Goal: Task Accomplishment & Management: Complete application form

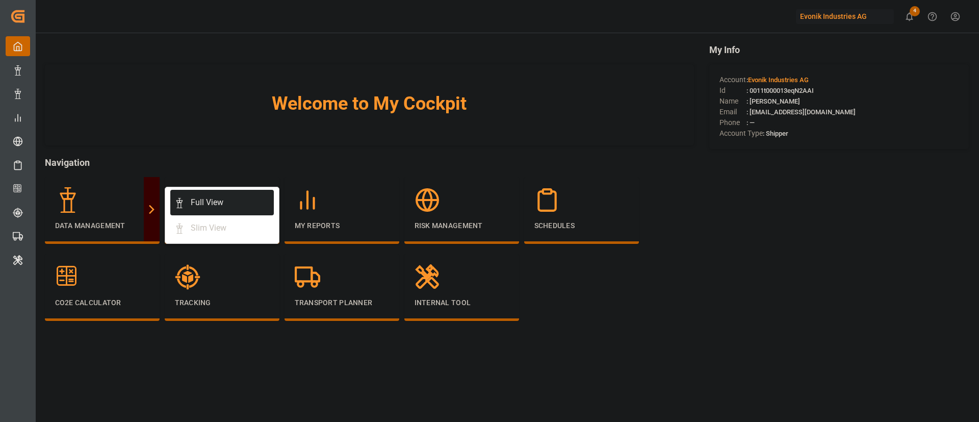
click at [202, 194] on link "Full View" at bounding box center [222, 203] width 104 height 26
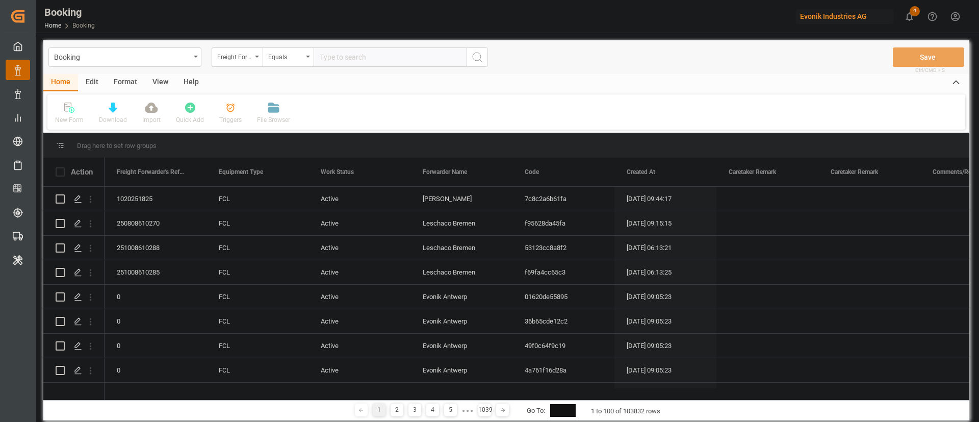
click at [116, 80] on div "Format" at bounding box center [125, 82] width 39 height 17
click at [63, 117] on div "Filter Rows" at bounding box center [70, 119] width 30 height 9
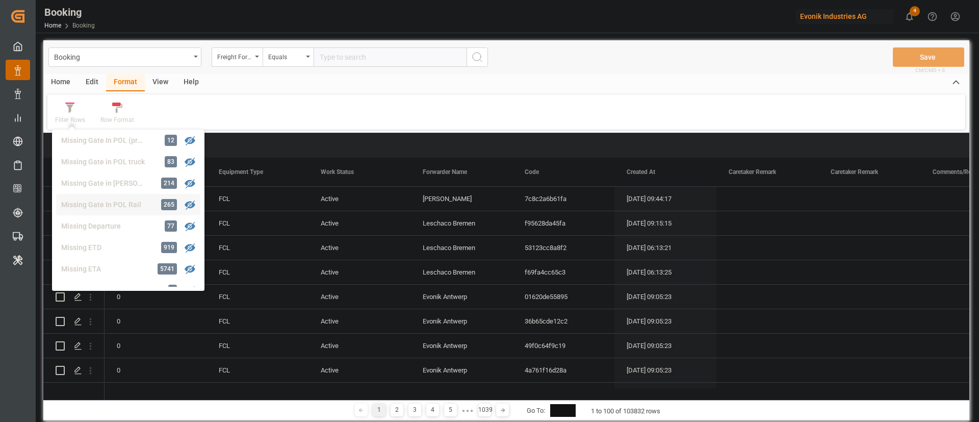
scroll to position [231, 0]
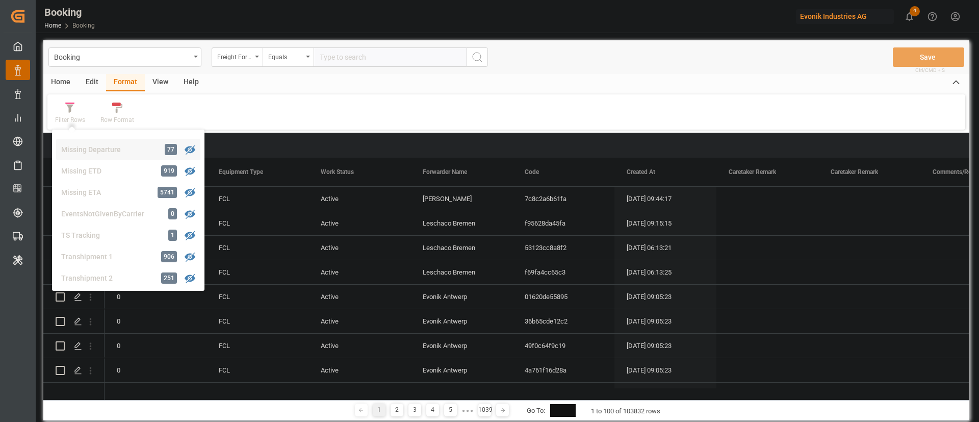
click at [109, 152] on div "Missing Departure" at bounding box center [105, 149] width 89 height 11
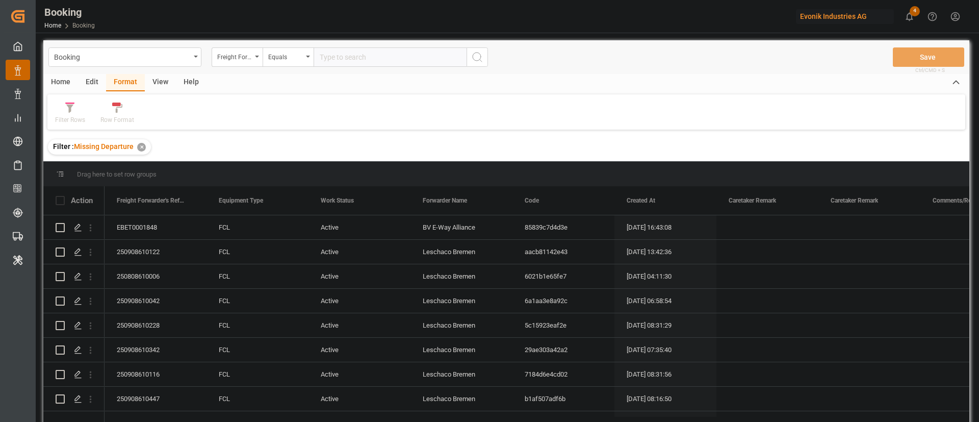
click at [160, 84] on div "View" at bounding box center [160, 82] width 31 height 17
click at [73, 117] on div "Default" at bounding box center [65, 119] width 20 height 9
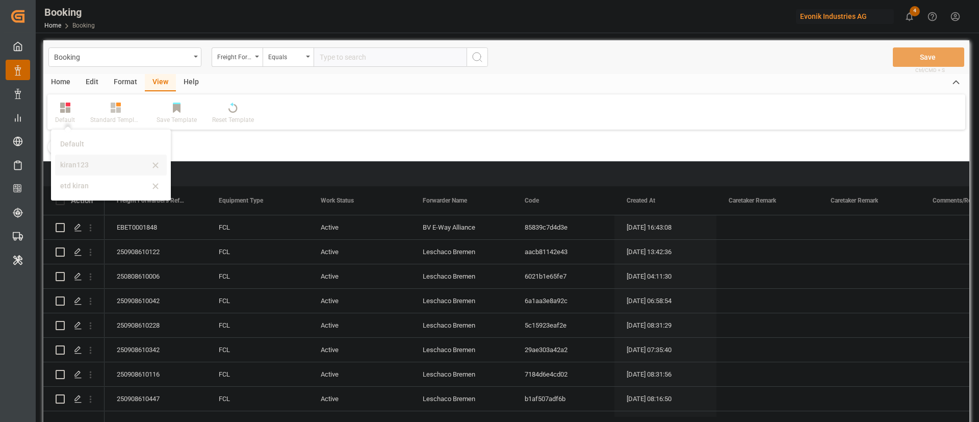
click at [78, 169] on div "kiran123" at bounding box center [104, 165] width 89 height 11
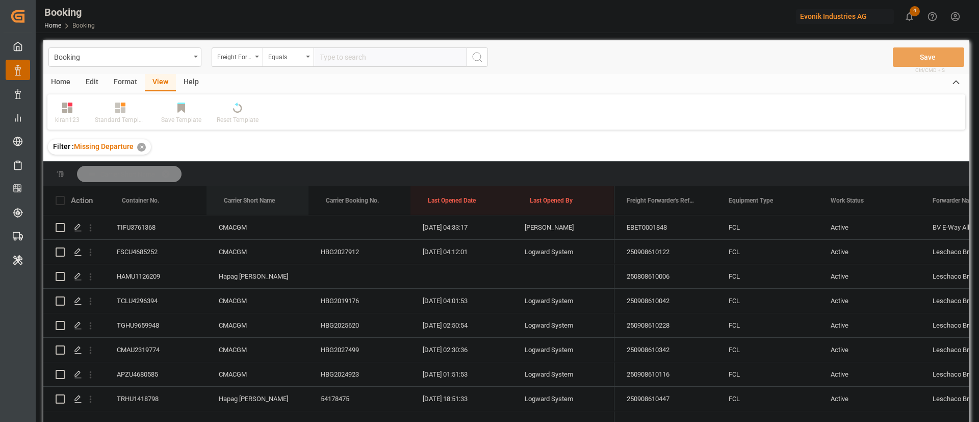
drag, startPoint x: 253, startPoint y: 200, endPoint x: 271, endPoint y: 182, distance: 25.6
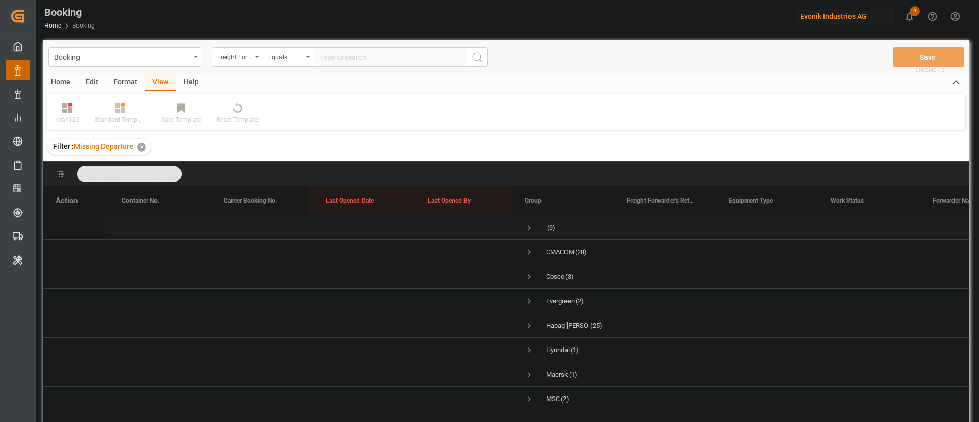
click at [530, 227] on span "Press SPACE to select this row." at bounding box center [529, 227] width 9 height 9
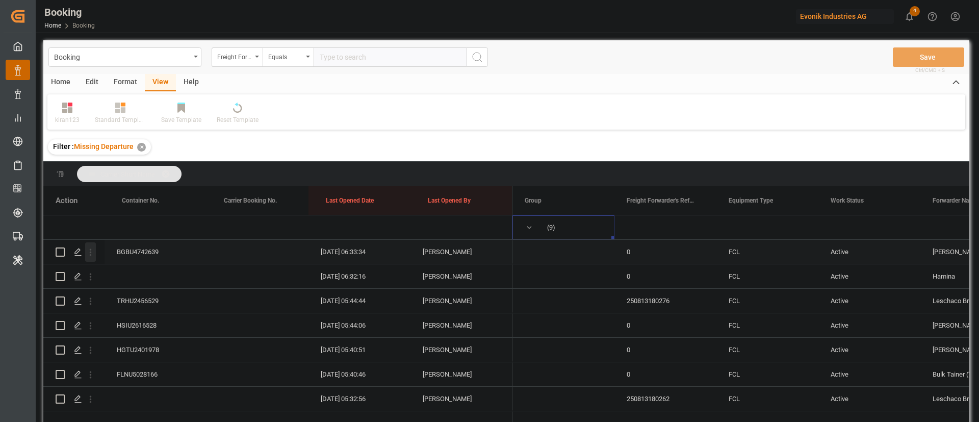
click at [88, 254] on icon "open menu" at bounding box center [90, 252] width 11 height 11
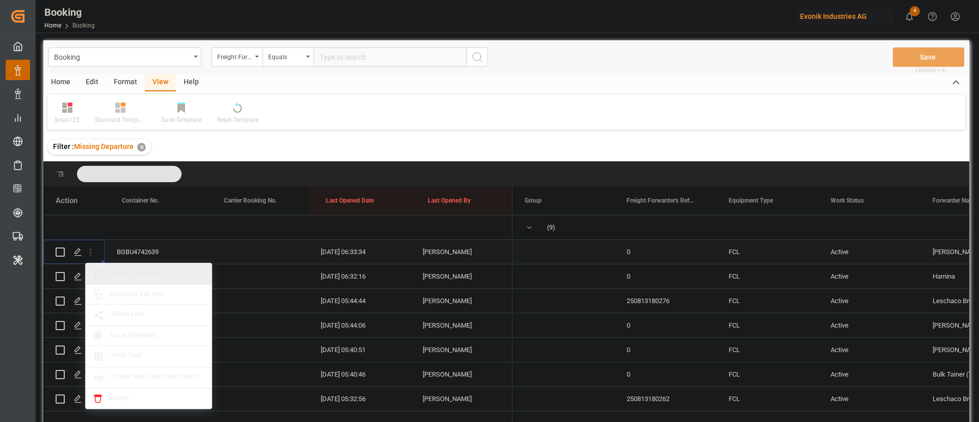
click at [165, 277] on span "Open in new tab" at bounding box center [157, 273] width 93 height 11
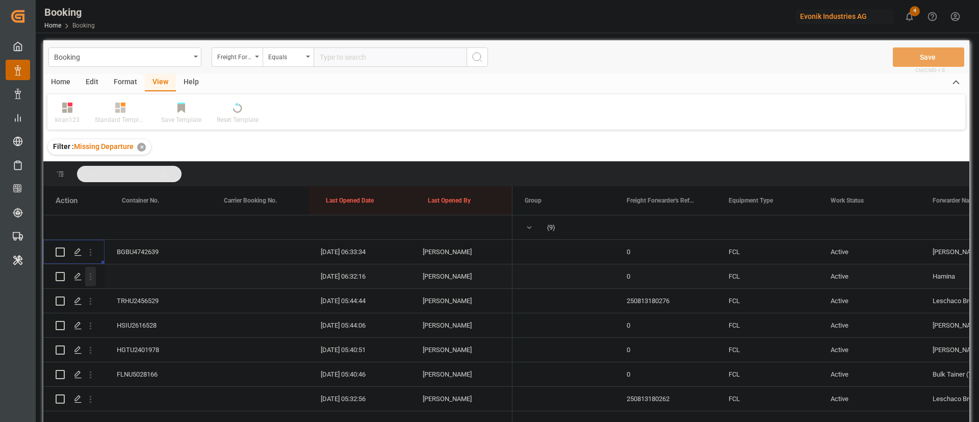
click at [91, 278] on icon "open menu" at bounding box center [90, 276] width 11 height 11
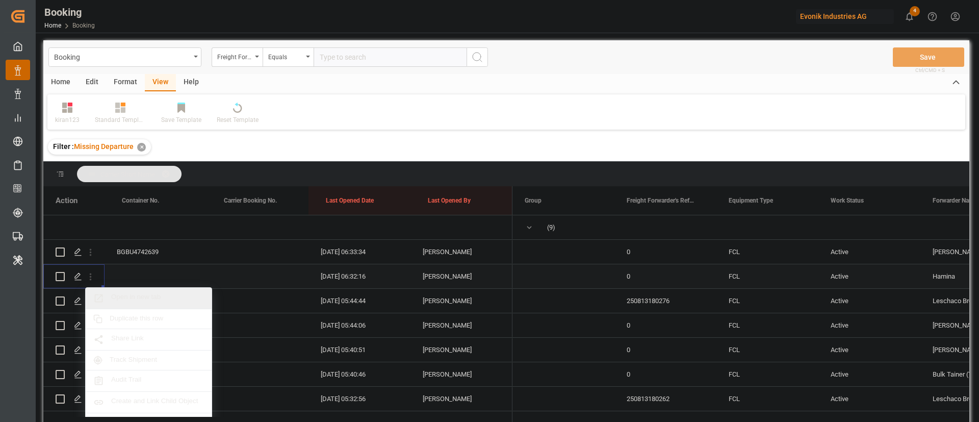
click at [149, 293] on span "Open in new tab" at bounding box center [157, 298] width 93 height 11
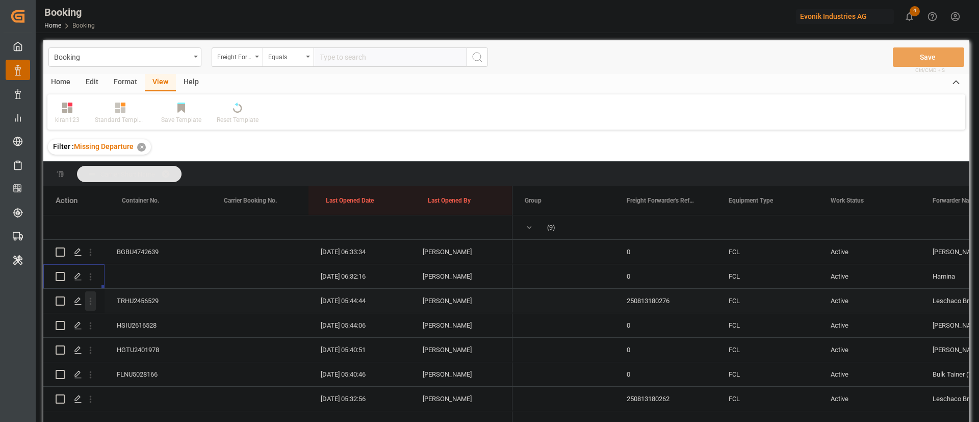
click at [93, 307] on button "open menu" at bounding box center [90, 300] width 11 height 19
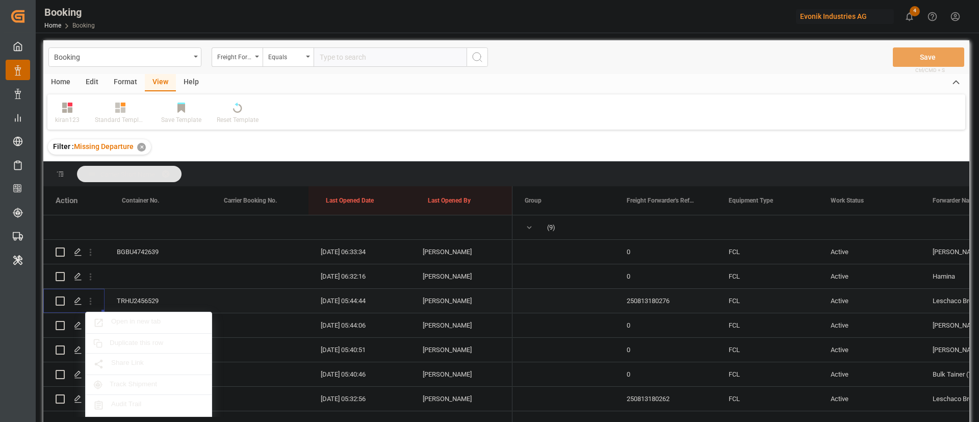
click at [137, 320] on span "Open in new tab" at bounding box center [157, 322] width 93 height 11
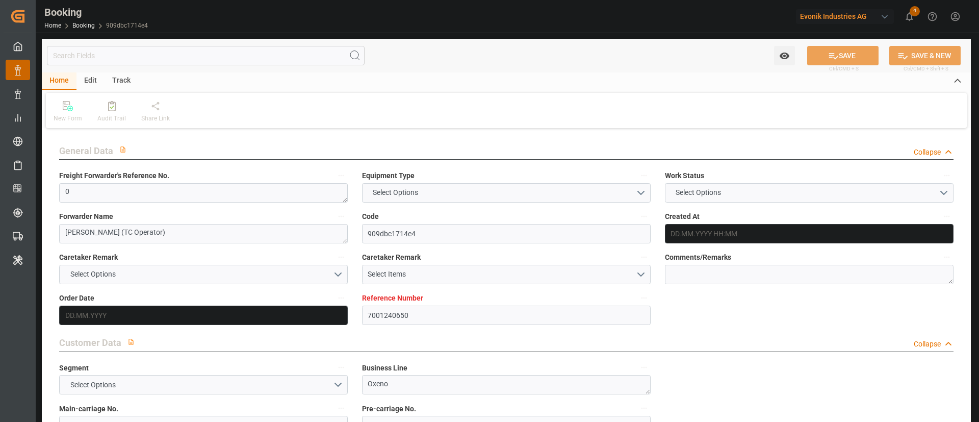
type textarea "0"
type textarea "Bertschi (TC Operator)"
type input "909dbc1714e4"
type input "7001240650"
type textarea "Oxeno"
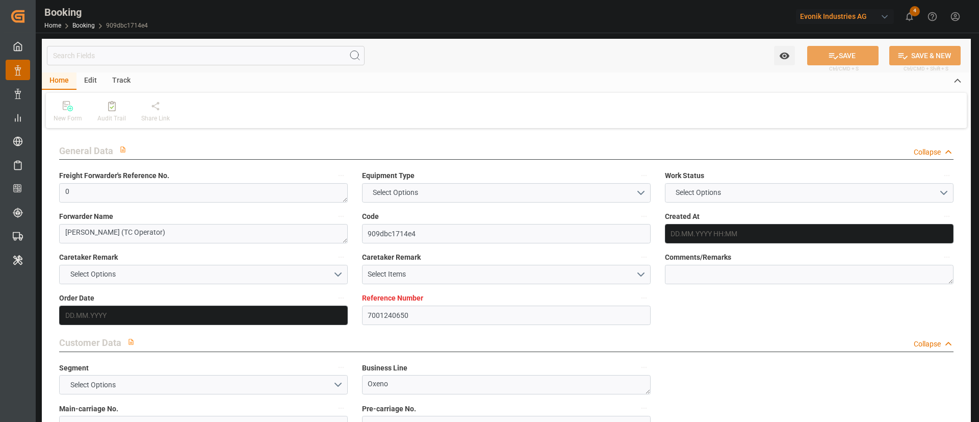
type input "7001240648"
type textarea "lisa.priester@evonik.com"
type textarea "CIF"
type textarea "BUSAN"
type textarea "3"
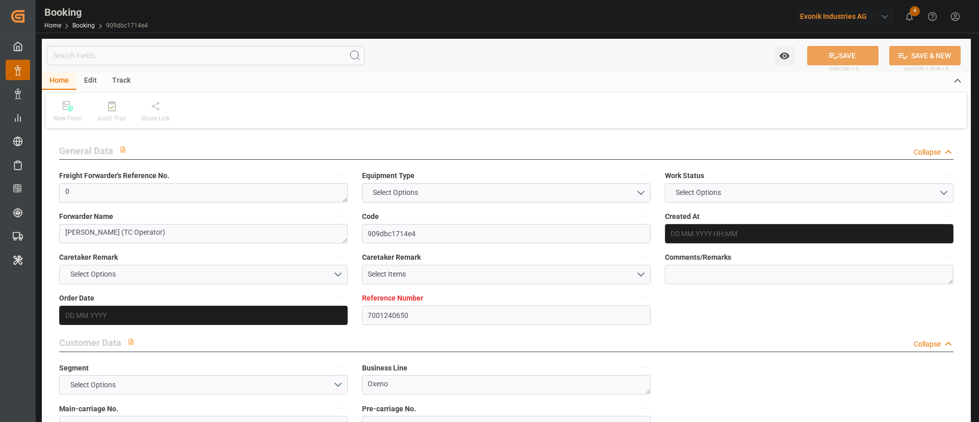
type textarea "Marl"
type textarea "BGBU4742639"
type input "COSCO SHIPPING ALPS"
type input "NWC / EU"
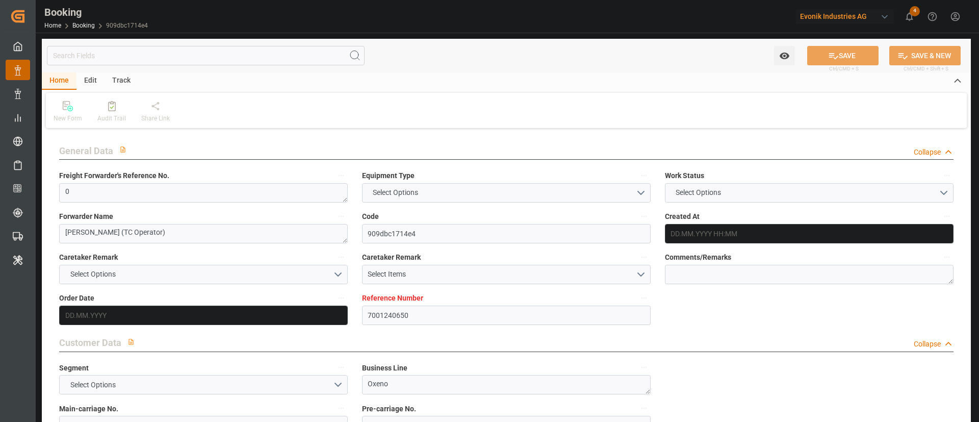
type input "Busan"
type textarea "vesselName etd eta"
type textarea "INPUT_Evonik_Seeburger_IFTMIN_1003094192_20250828102634132.edi"
type textarea "INPUT_Evonik_Seeburger_IFTMIN_1003021742_20250805112410872.edi,INPUT_Evonik_See…"
type textarea "1003094192"
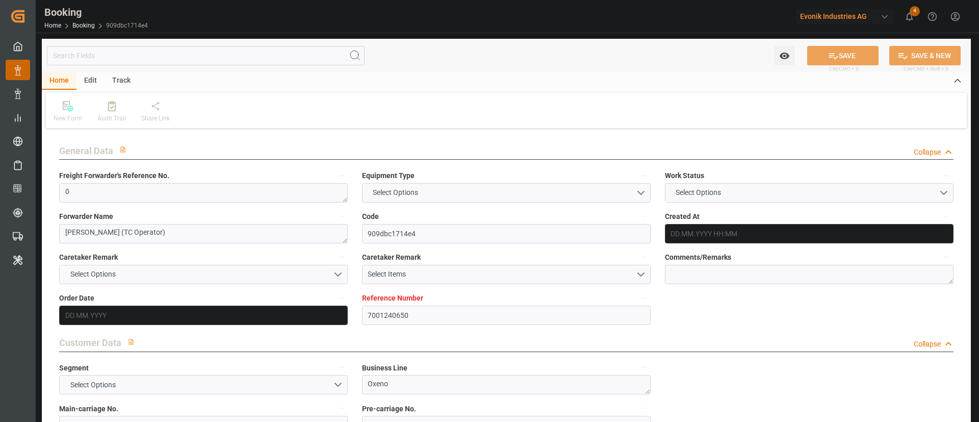
type textarea "[PERSON_NAME]"
type textarea "Pol-PodRegionName-businessLine-"
type textarea "IFTMIN"
type textarea "a011t00000LcJC5AAN"
type textarea "No"
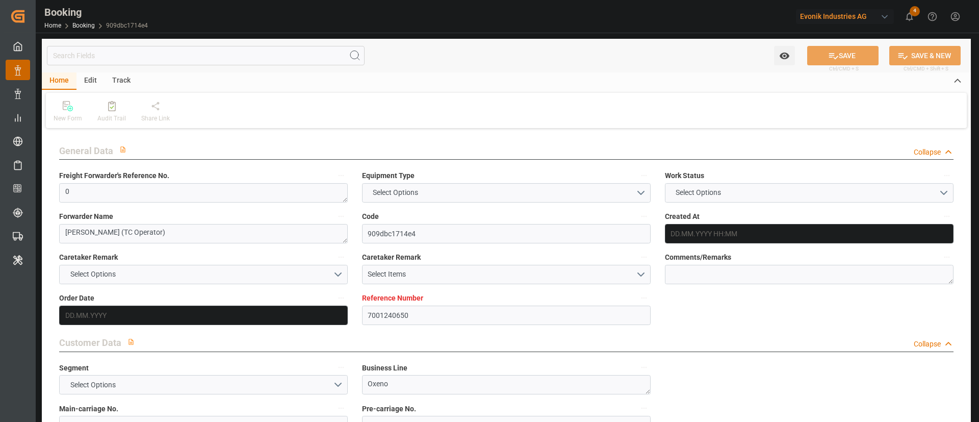
type input "7001240650"
type input "9757864"
type input "EUNWC"
type input "KRPUS"
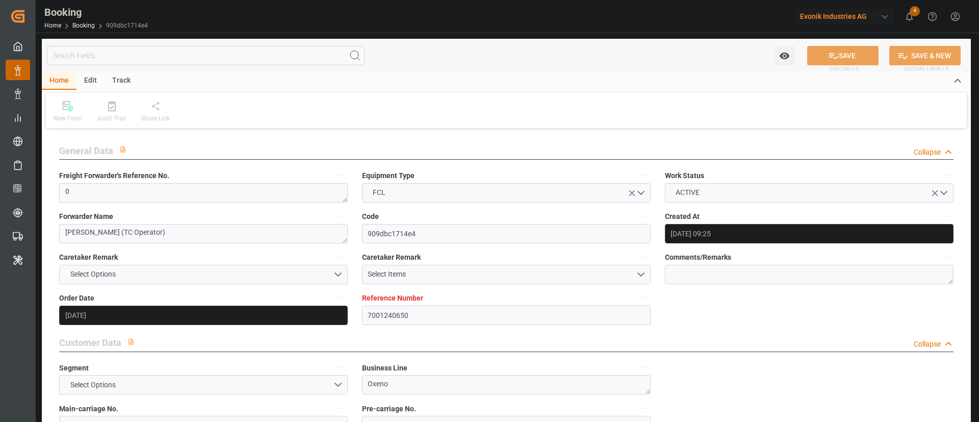
type input "05.08.2025 09:25"
type input "[DATE]"
type input "10.10.2025"
type input "[DATE]"
type input "27.08.2025 00:00"
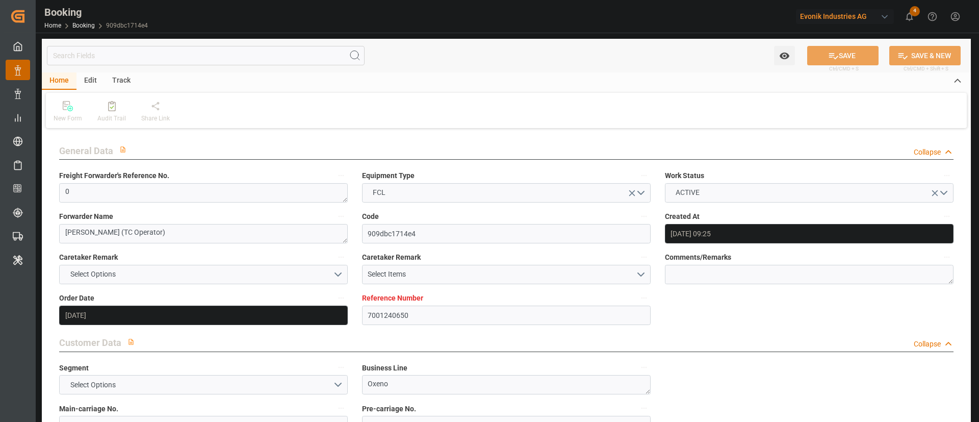
type input "04.09.2025 00:00"
type input "29.08.2025 00:00"
type input "22.10.2025 00:00"
type input "13.10.2025 00:00"
type input "[DATE]"
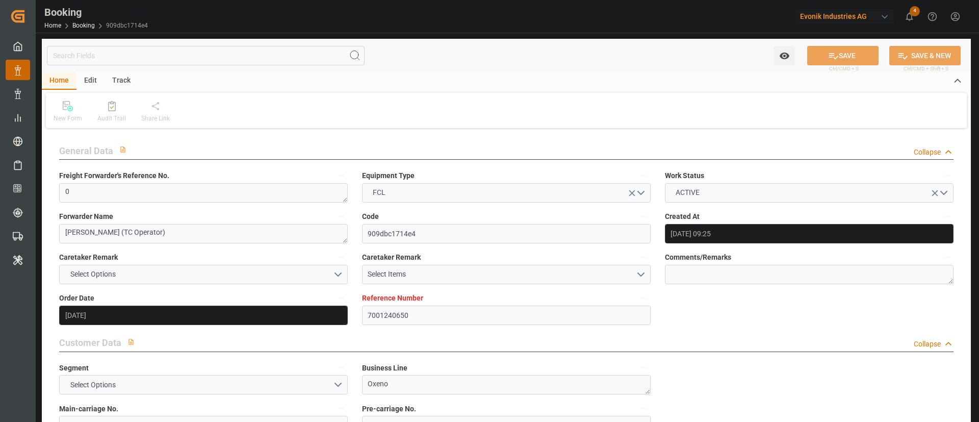
type input "11.09.2025 06:33"
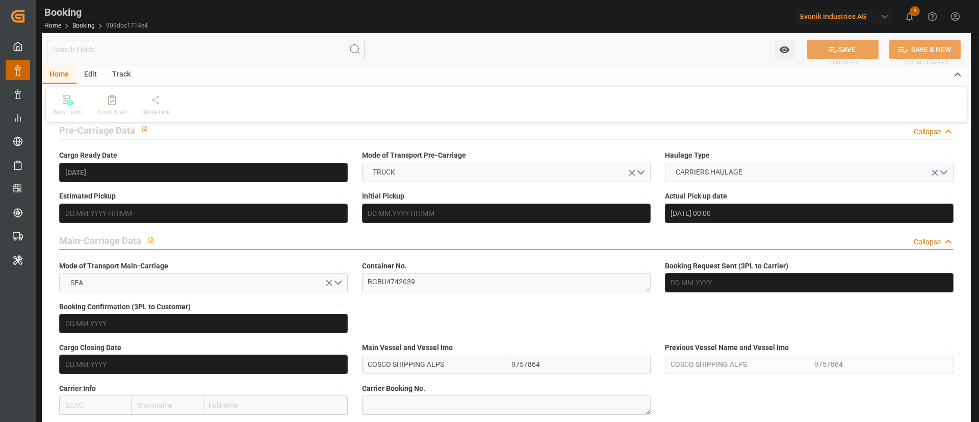
scroll to position [612, 0]
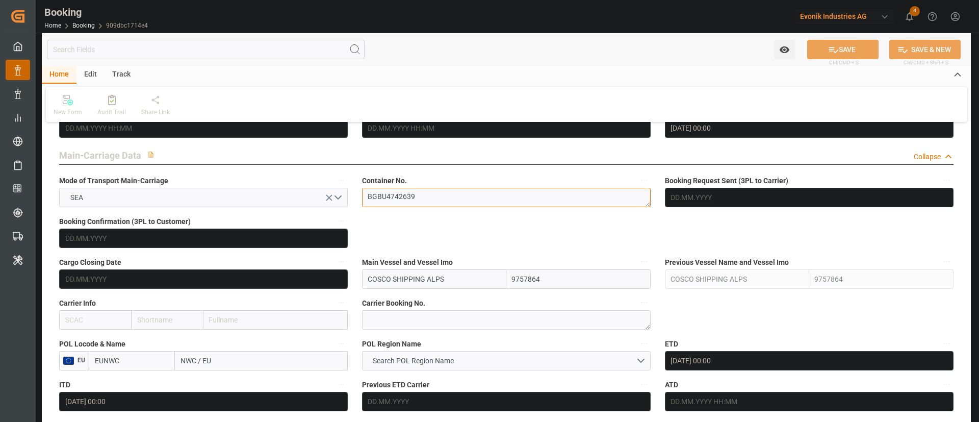
click at [451, 188] on textarea "BGBU4742639" at bounding box center [506, 197] width 289 height 19
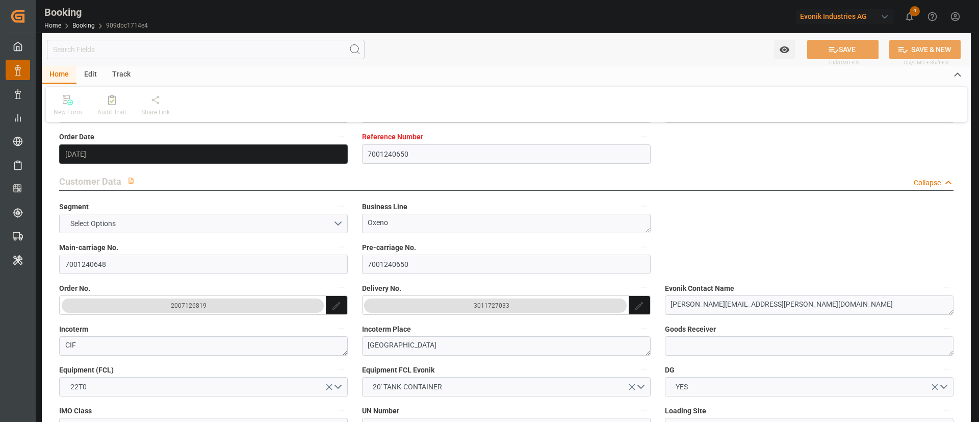
scroll to position [230, 0]
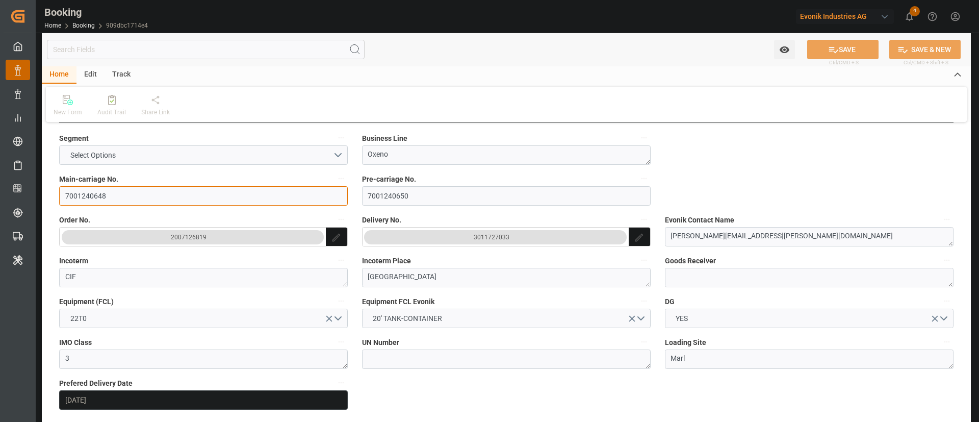
click at [137, 202] on input "7001240648" at bounding box center [203, 195] width 289 height 19
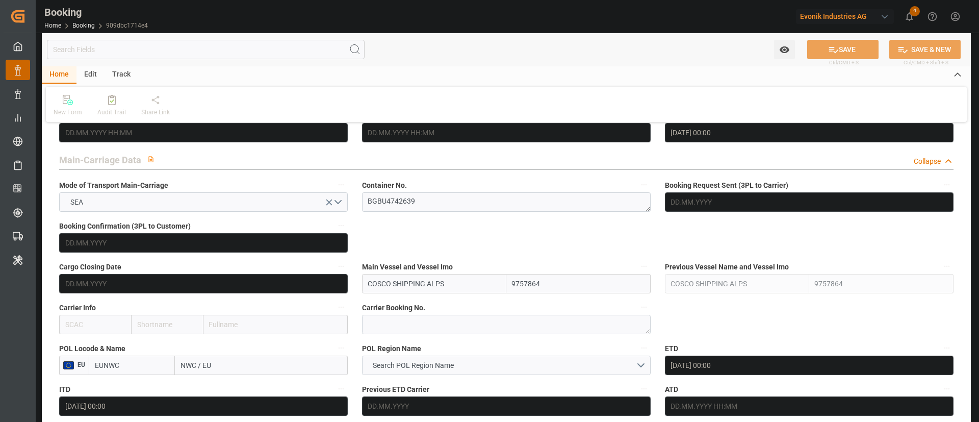
scroll to position [612, 0]
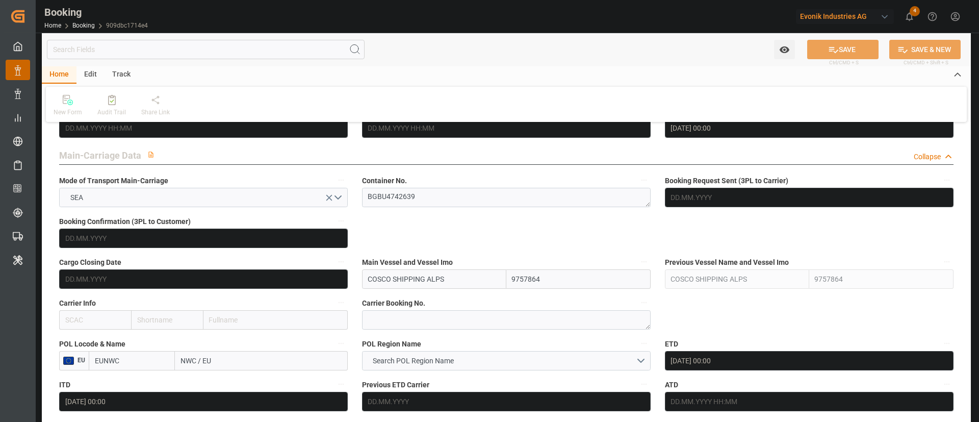
click at [433, 210] on div "Container No. BGBU4742639" at bounding box center [506, 190] width 303 height 41
click at [450, 200] on textarea "BGBU4742639" at bounding box center [506, 197] width 289 height 19
click at [451, 200] on textarea "BGBU4742639" at bounding box center [506, 197] width 289 height 19
click at [226, 316] on input "text" at bounding box center [275, 319] width 144 height 19
type input "oo"
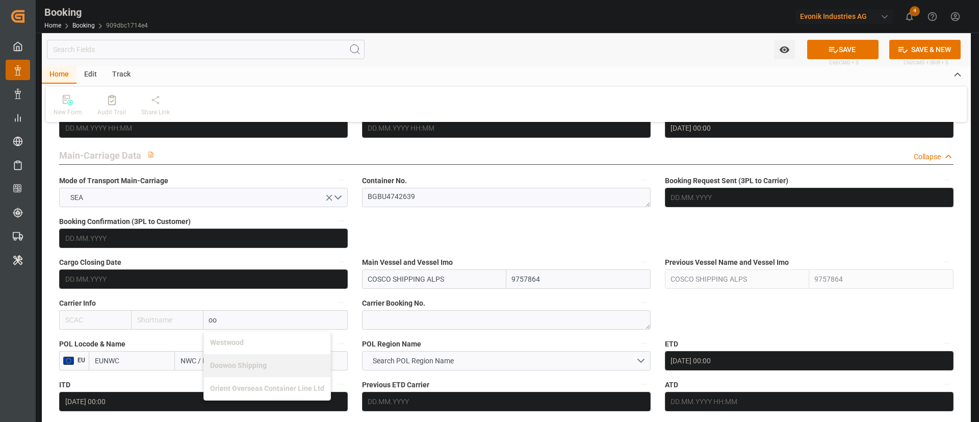
click at [246, 388] on b "Orient Overseas Container Line Ltd" at bounding box center [267, 388] width 114 height 8
type input "OOLU"
type input "OOCL"
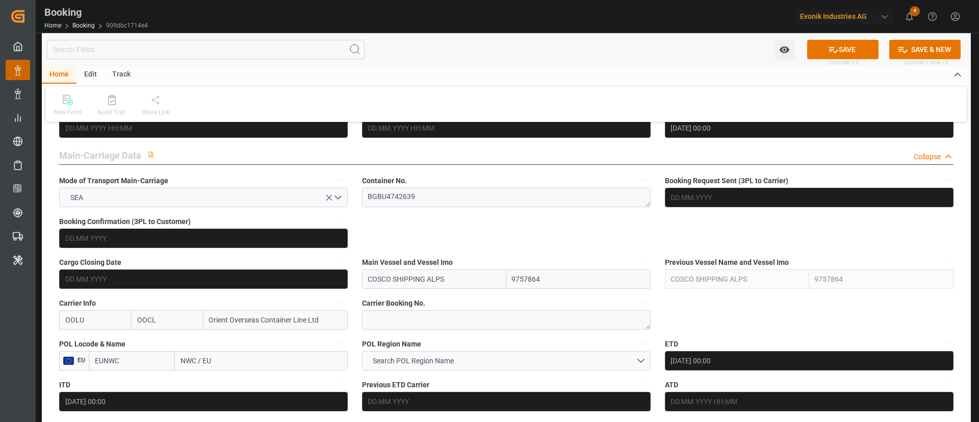
type input "Orient Overseas Container Line Ltd"
click at [117, 363] on input "EUNWC" at bounding box center [132, 360] width 86 height 19
paste input "Rotterdam"
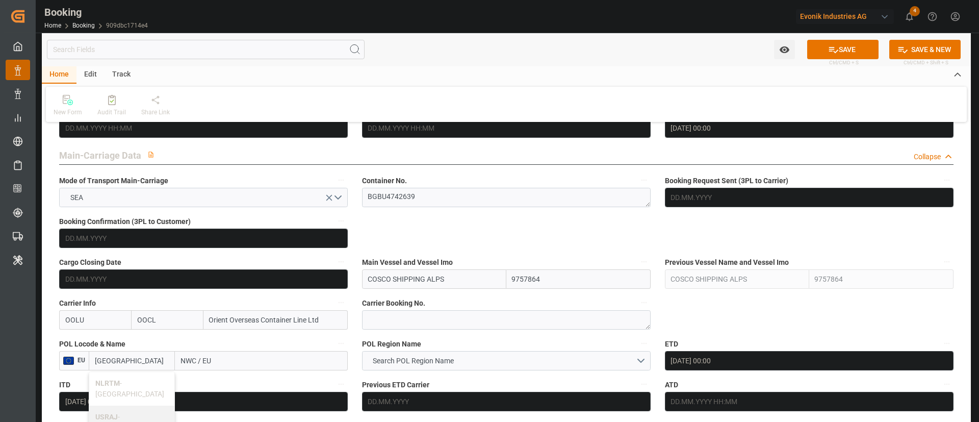
click at [134, 376] on div "NLRTM - Rotterdam" at bounding box center [131, 389] width 85 height 34
type input "NLRTM"
type input "Rotterdam"
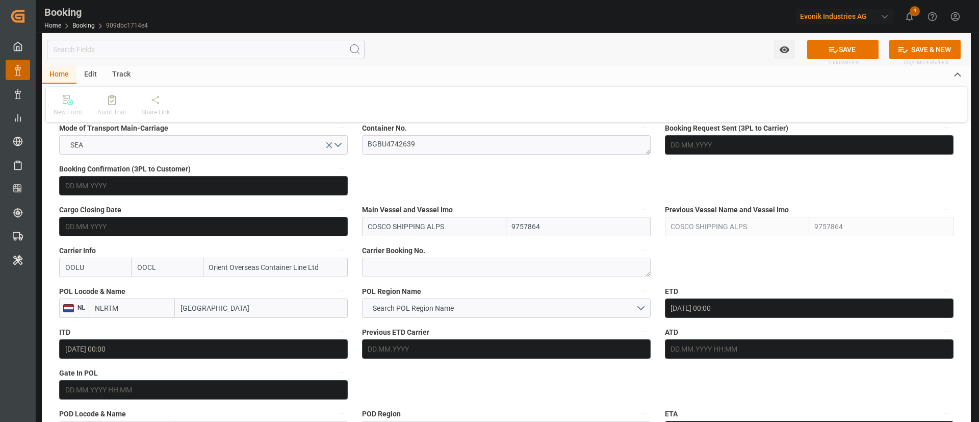
scroll to position [689, 0]
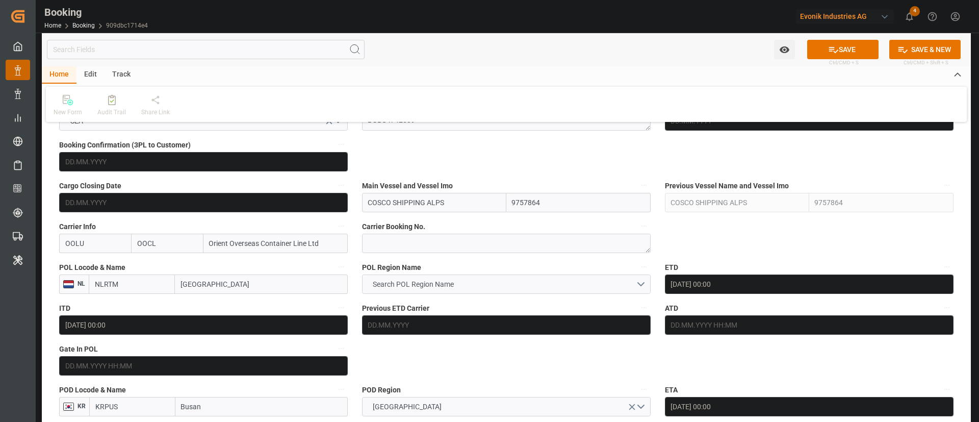
type input "NLRTM"
click at [435, 279] on span "Search POL Region Name" at bounding box center [413, 284] width 91 height 11
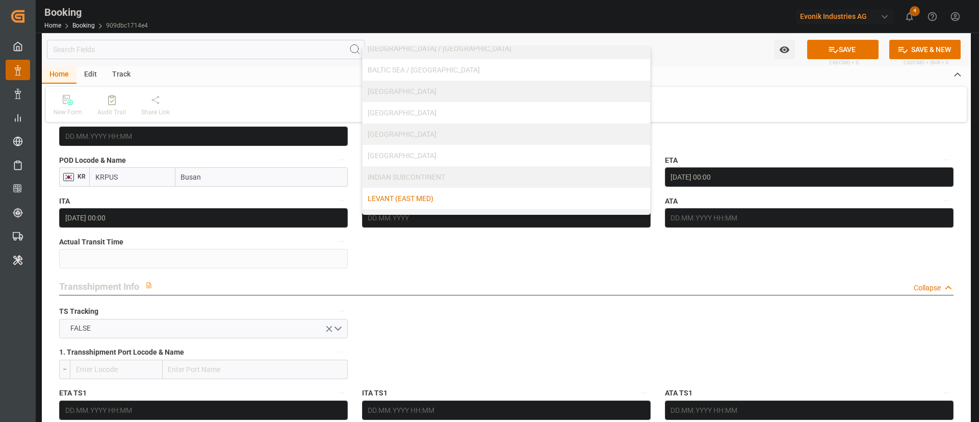
scroll to position [153, 0]
click at [428, 177] on div "NWC/UK NORTH WEST CONTINENT / UK" at bounding box center [507, 182] width 288 height 21
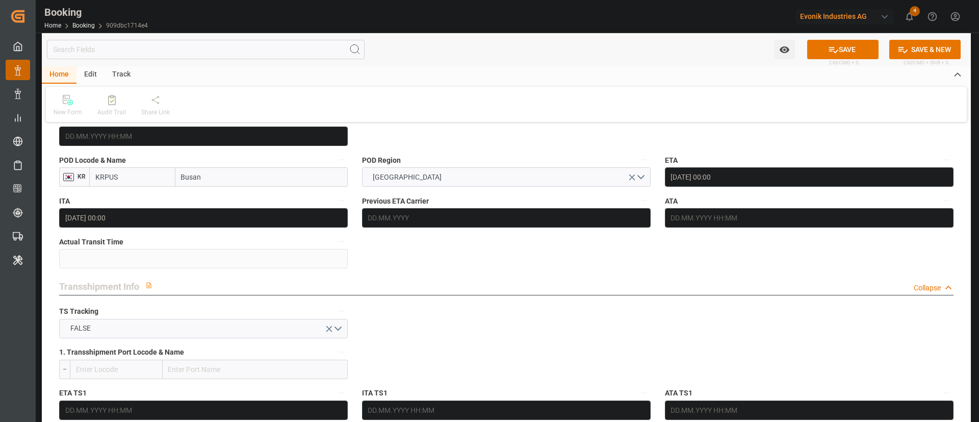
scroll to position [689, 0]
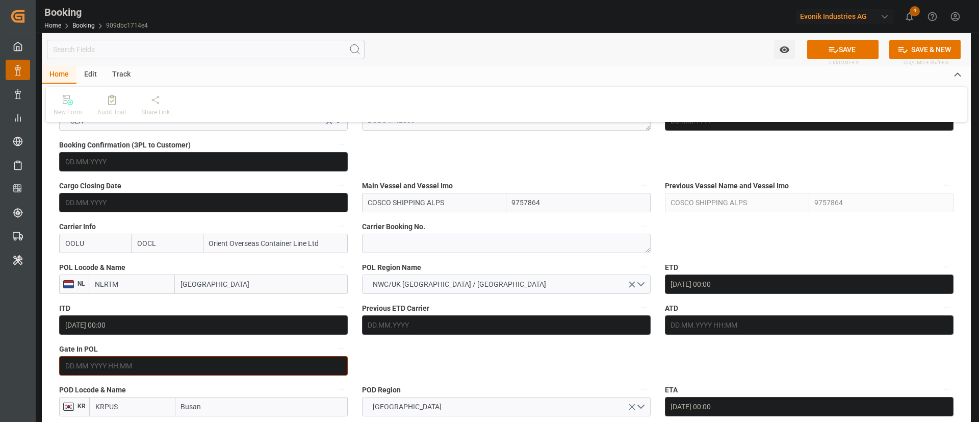
click at [123, 373] on input "text" at bounding box center [203, 365] width 289 height 19
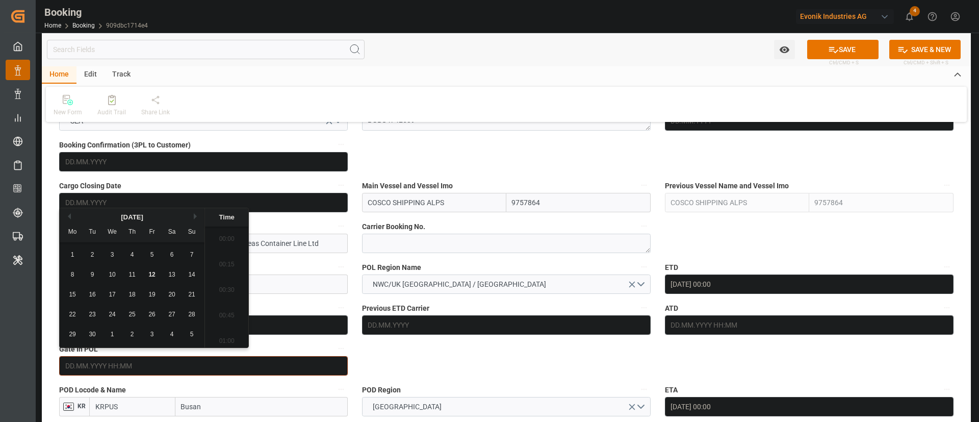
scroll to position [998, 0]
click at [69, 218] on button "Previous Month" at bounding box center [68, 216] width 6 height 6
click at [200, 341] on div "25 26 27 28 29 30 31" at bounding box center [132, 334] width 139 height 20
click at [192, 337] on span "31" at bounding box center [191, 333] width 7 height 7
type input "31.08.2025 00:00"
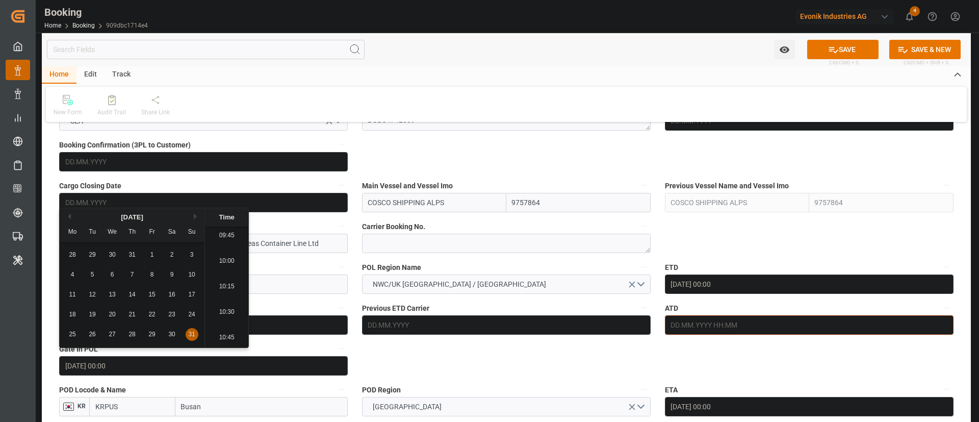
click at [708, 333] on input "text" at bounding box center [809, 324] width 289 height 19
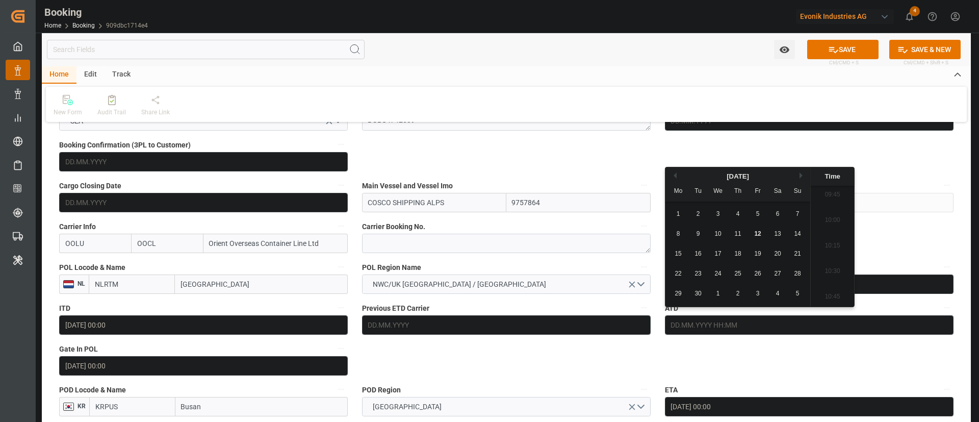
drag, startPoint x: 800, startPoint y: 208, endPoint x: 754, endPoint y: 260, distance: 69.4
click at [800, 209] on div "7" at bounding box center [798, 214] width 13 height 12
type input "07.09.2025 00:00"
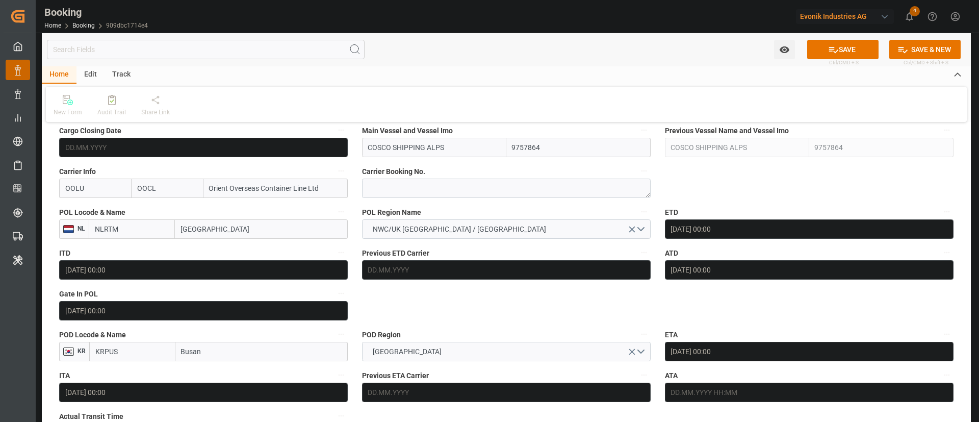
scroll to position [765, 0]
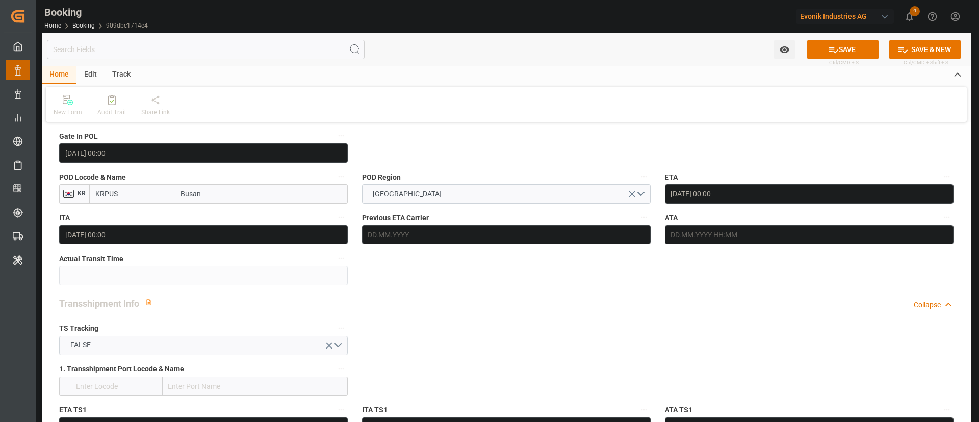
scroll to position [995, 0]
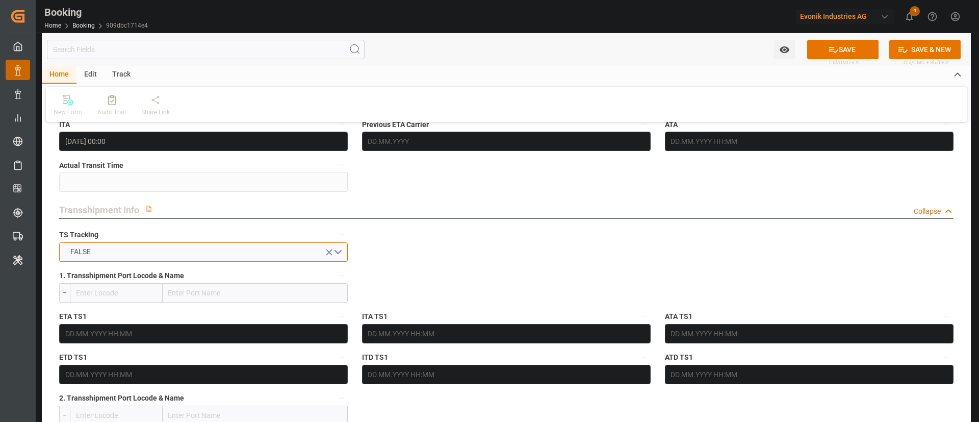
click at [176, 252] on button "FALSE" at bounding box center [203, 251] width 289 height 19
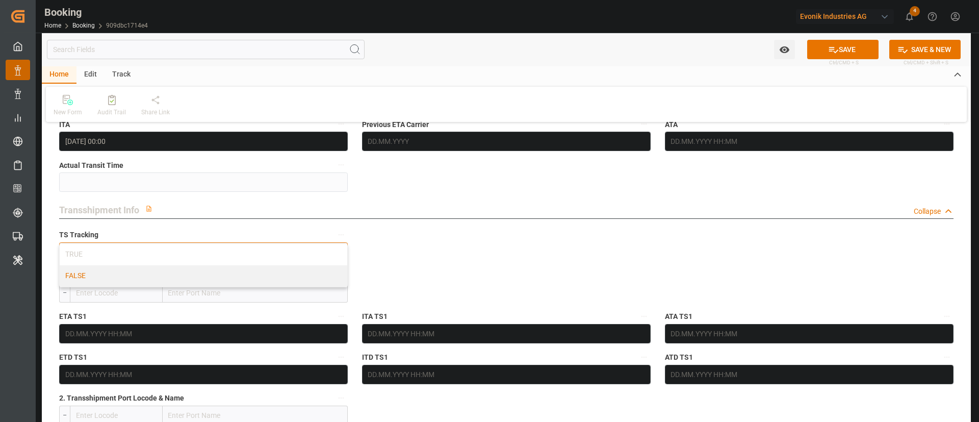
click at [176, 252] on div "TRUE" at bounding box center [204, 254] width 288 height 21
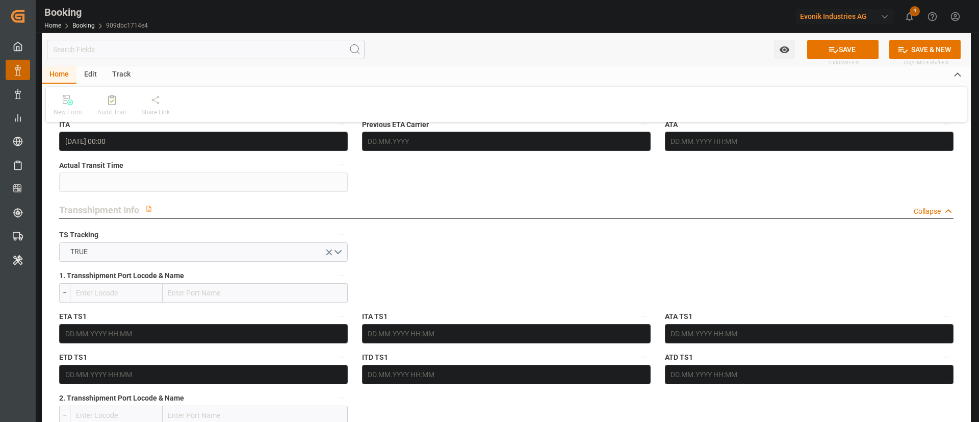
click at [231, 293] on input "text" at bounding box center [255, 292] width 185 height 19
paste input "Shanghai"
type input "Shanghai"
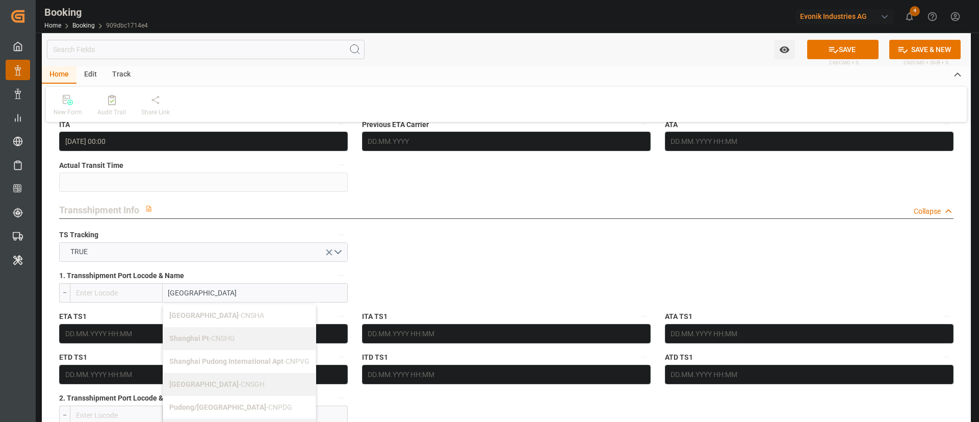
click at [189, 378] on div "Shanghai - CNSGH" at bounding box center [239, 384] width 152 height 23
type input "CNSGH"
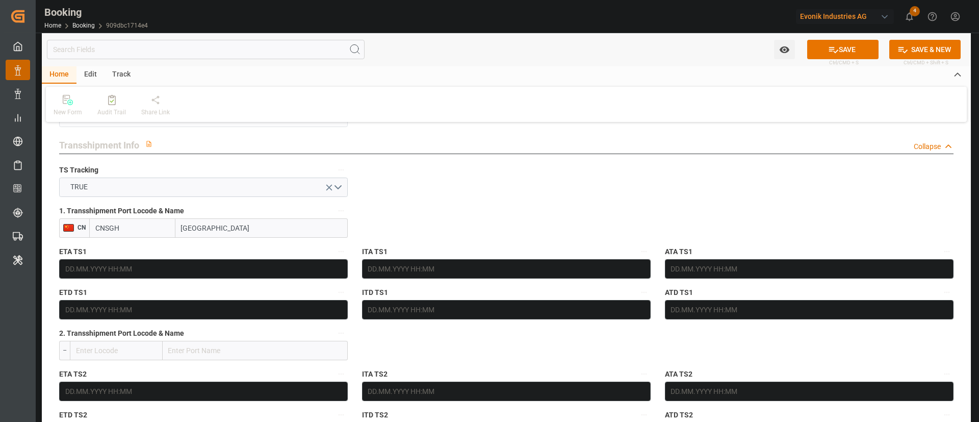
scroll to position [1071, 0]
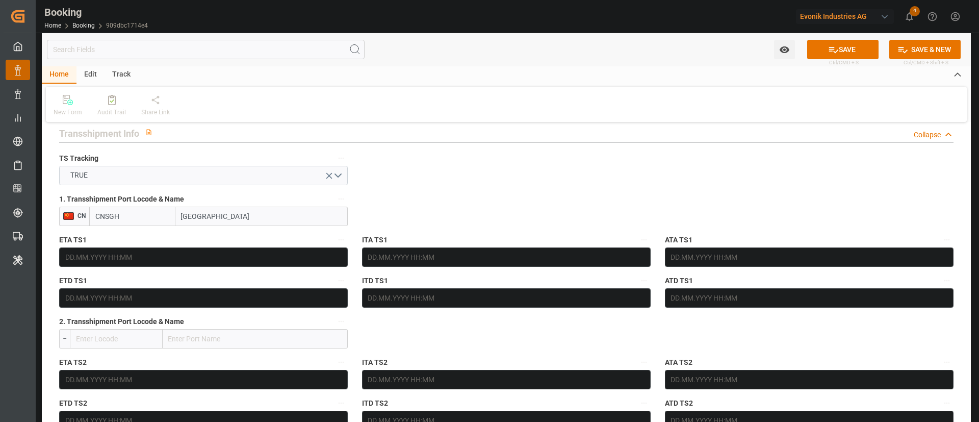
type input "Shanghai"
click at [146, 262] on input "text" at bounding box center [203, 256] width 289 height 19
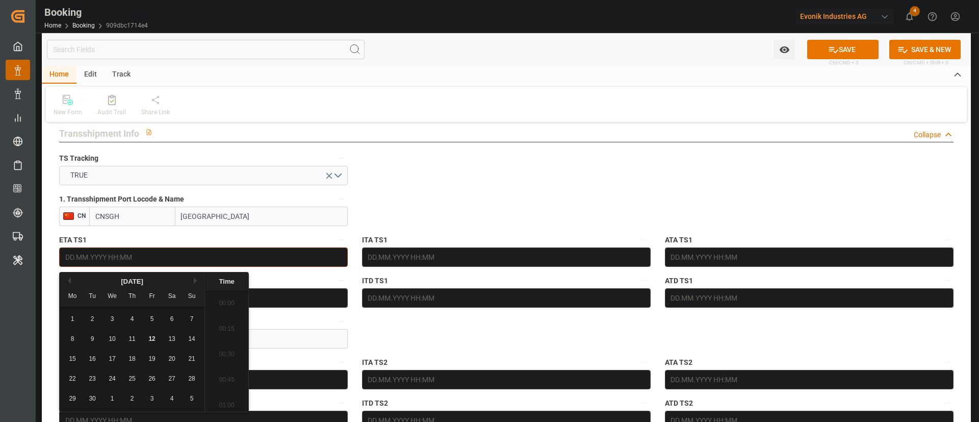
scroll to position [998, 0]
click at [197, 282] on button "Next Month" at bounding box center [197, 280] width 6 height 6
click at [155, 356] on span "17" at bounding box center [151, 358] width 7 height 7
type input "17.10.2025 00:00"
click at [307, 298] on input "text" at bounding box center [203, 297] width 289 height 19
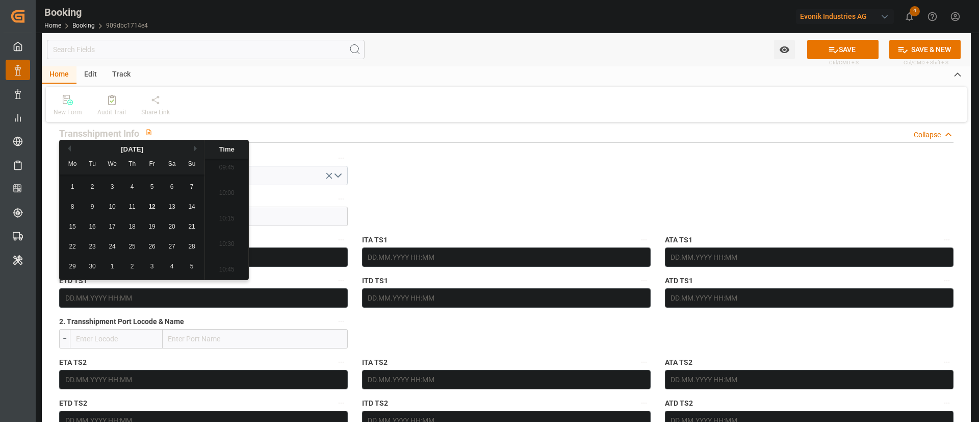
click at [196, 146] on button "Next Month" at bounding box center [197, 148] width 6 height 6
click at [92, 269] on span "28" at bounding box center [92, 266] width 7 height 7
type input "28.10.2025 00:00"
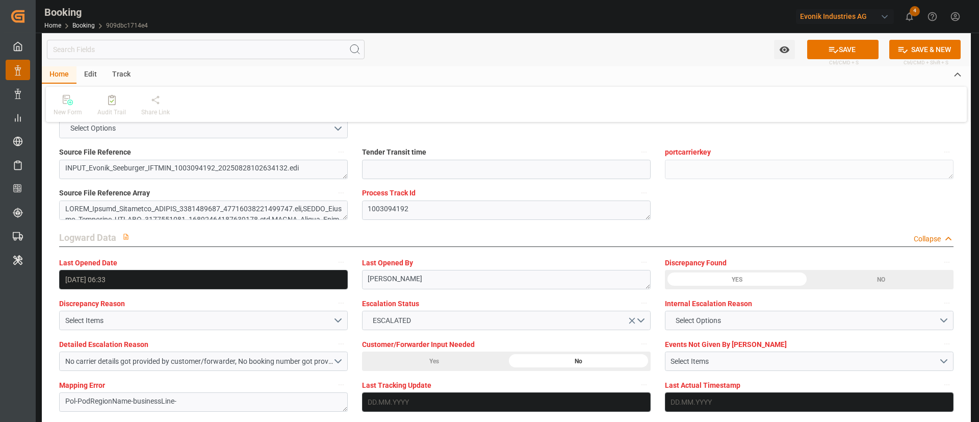
scroll to position [1836, 0]
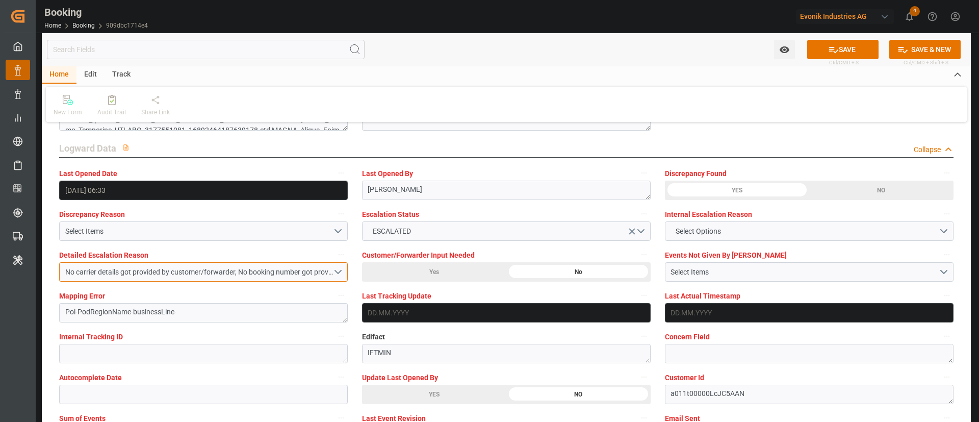
click at [263, 272] on div "No carrier details got provided by customer/forwarder, No booking number got pr…" at bounding box center [199, 272] width 268 height 11
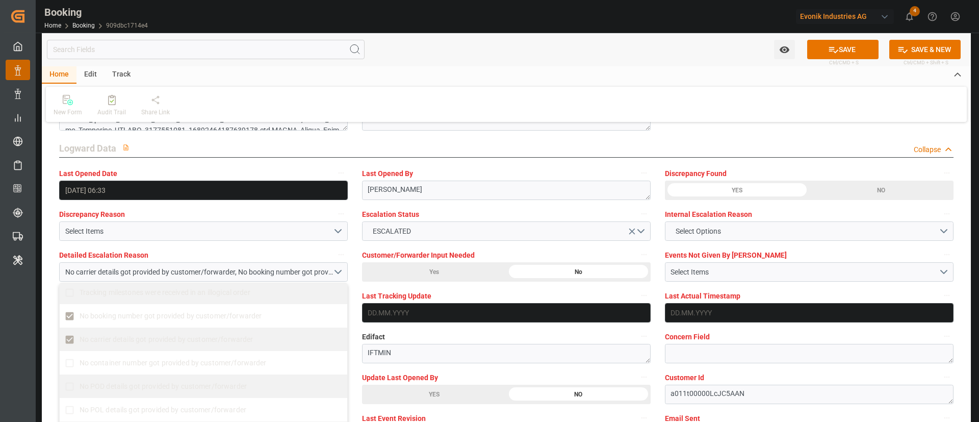
scroll to position [230, 0]
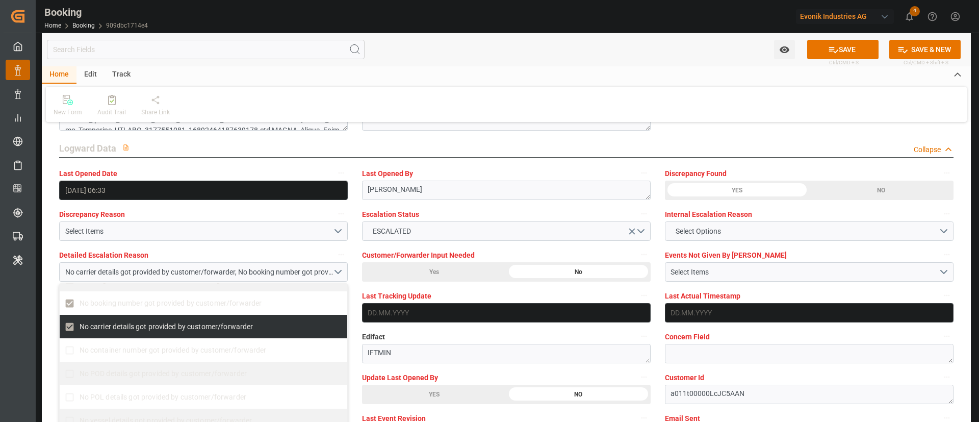
click at [135, 324] on span "No carrier details got provided by customer/forwarder" at bounding box center [167, 326] width 174 height 8
checkbox input "false"
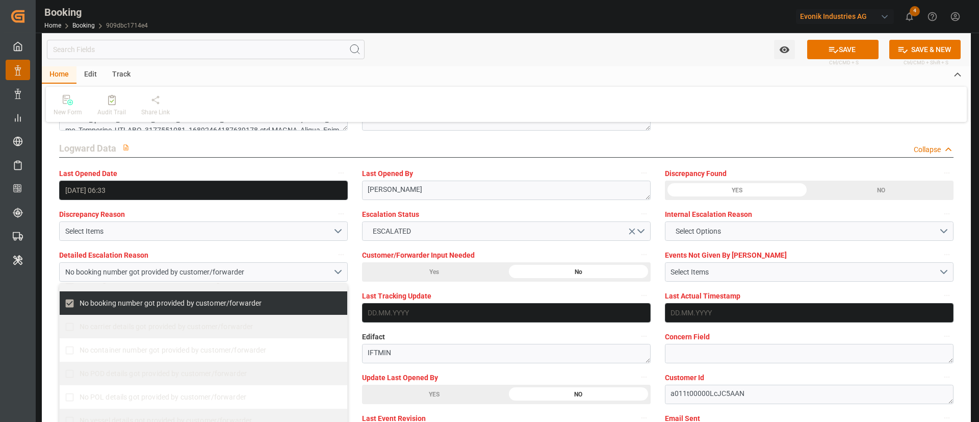
click at [348, 299] on div "Mapping Error Pol-PodRegionName-businessLine-" at bounding box center [203, 305] width 303 height 41
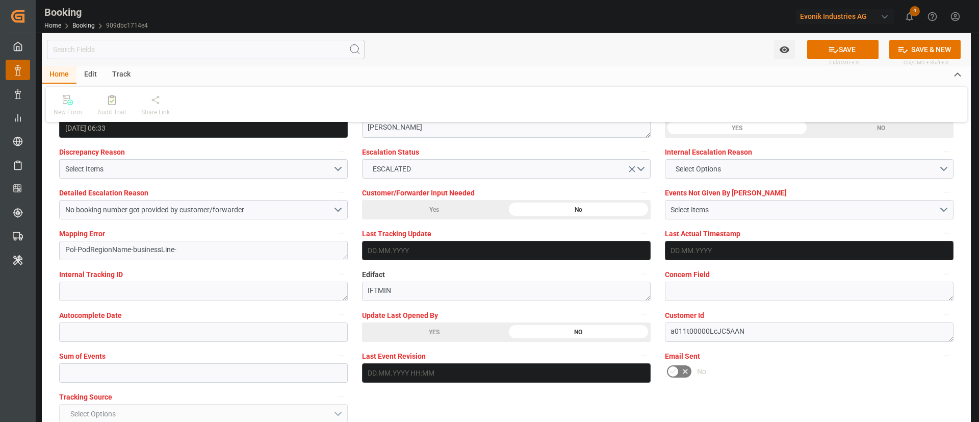
scroll to position [1913, 0]
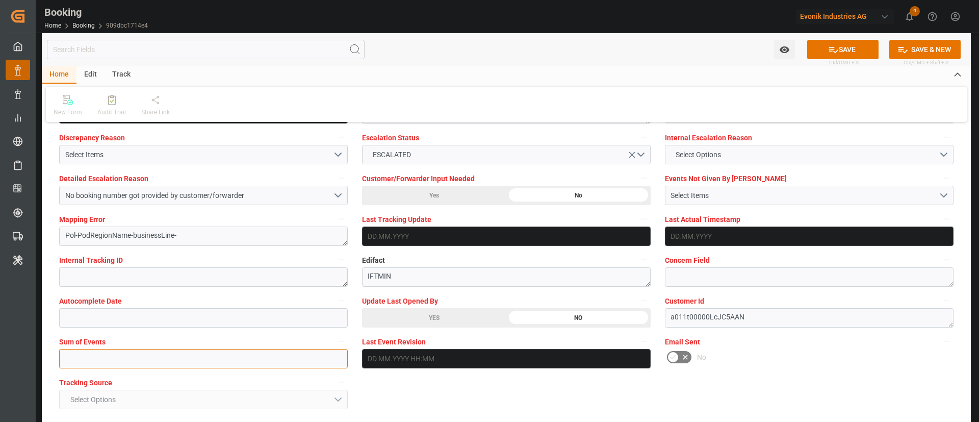
click at [134, 350] on input "text" at bounding box center [203, 358] width 289 height 19
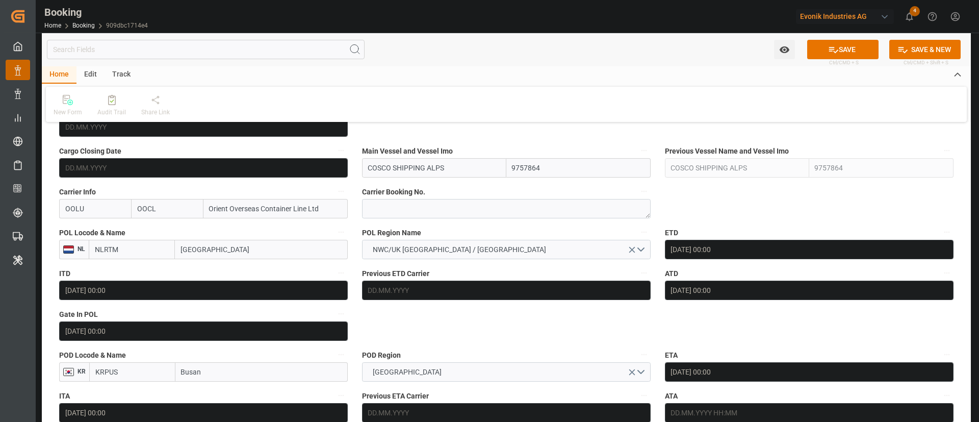
scroll to position [689, 0]
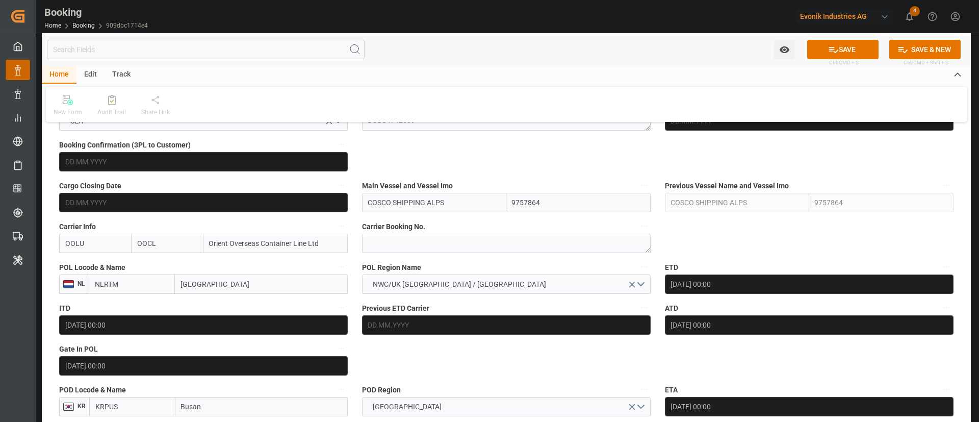
type input "0"
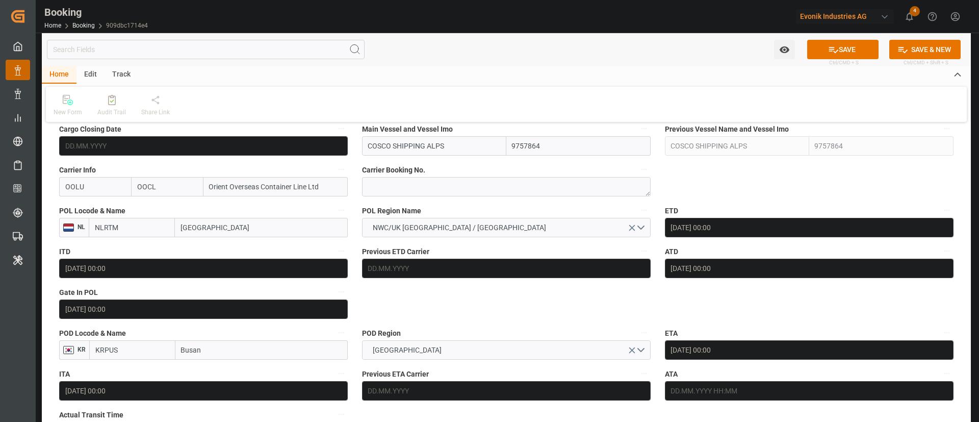
scroll to position [765, 0]
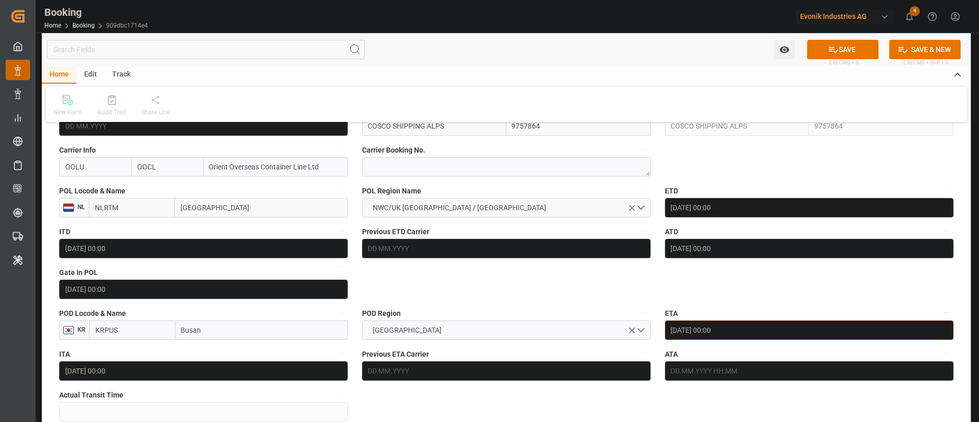
click at [734, 337] on input "22.10.2025 00:00" at bounding box center [809, 329] width 289 height 19
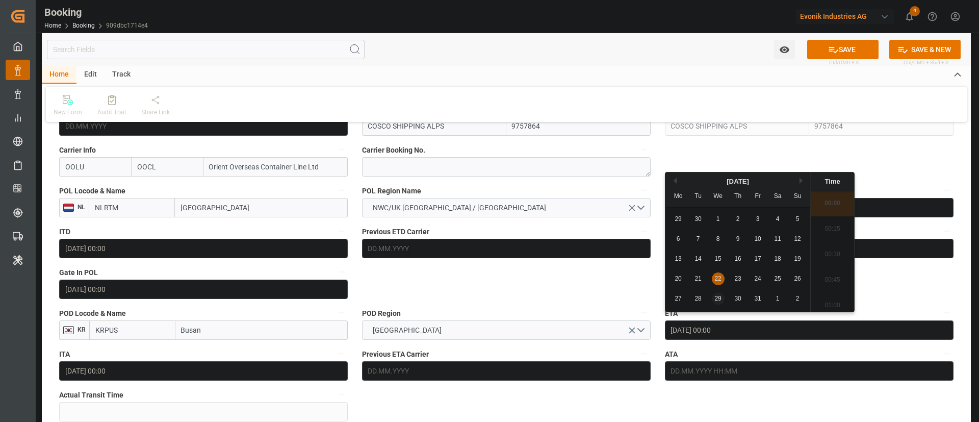
click at [721, 302] on div "29" at bounding box center [718, 299] width 13 height 12
type input "29.10.2025 00:00"
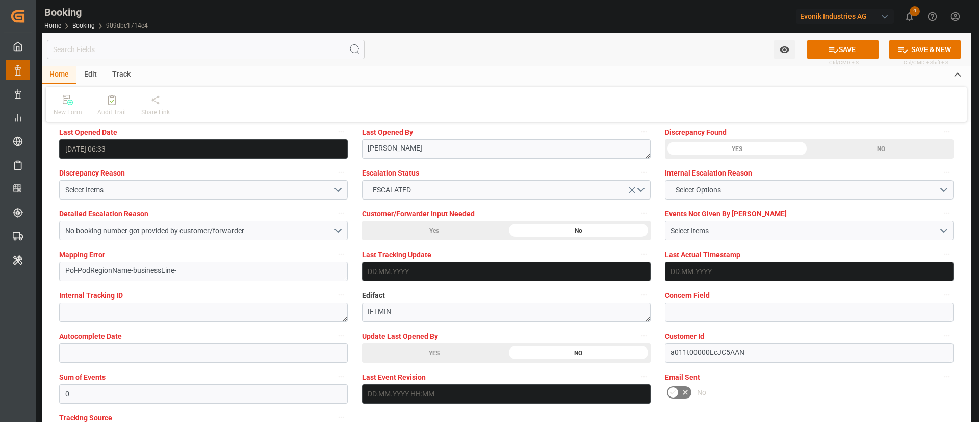
scroll to position [1913, 0]
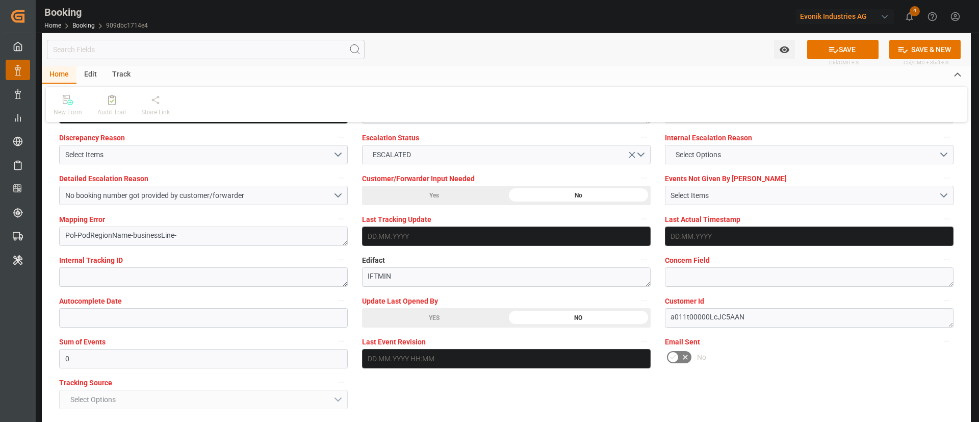
drag, startPoint x: 855, startPoint y: 48, endPoint x: 196, endPoint y: 1, distance: 660.6
click at [854, 48] on button "SAVE" at bounding box center [842, 49] width 71 height 19
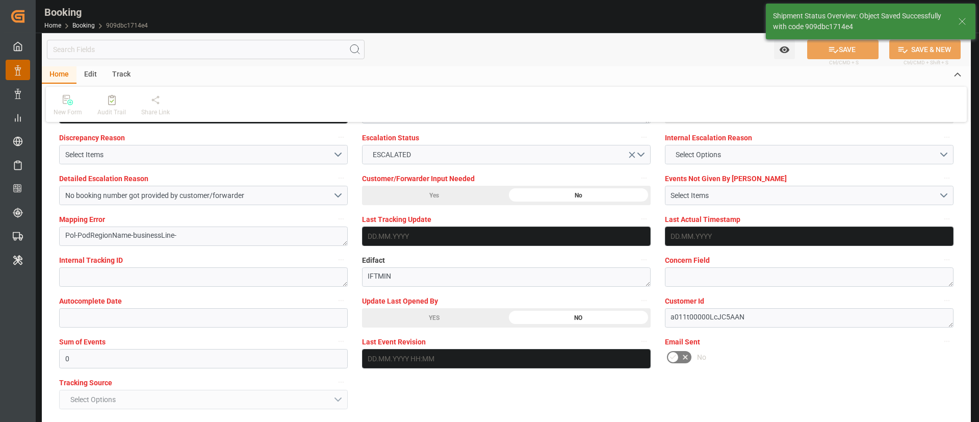
type textarea "NWC/UK North West Continent / UK_KRPUS_OOLU_Oxeno"
type textarea "Kiran Hari"
type textarea "businessLine-"
type textarea "Yes"
type input "17.10.2025 00:00"
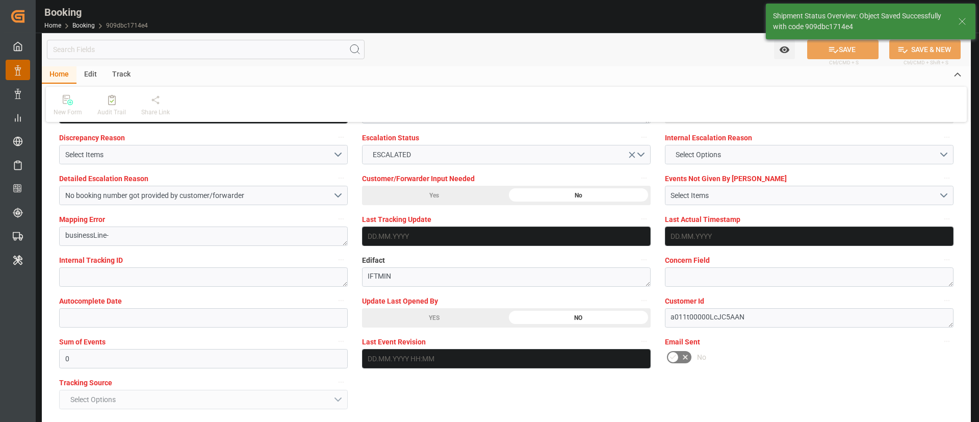
type input "28.10.2025 00:00"
type input "12.09.2025 04:53"
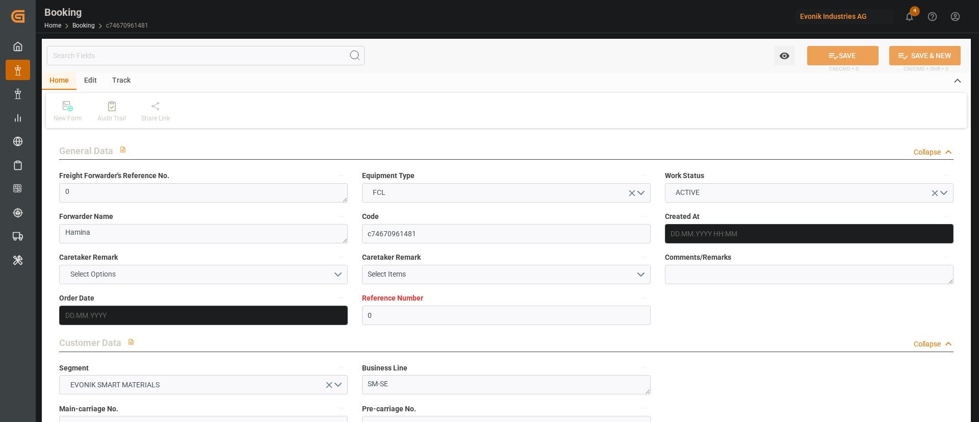
type input "0"
type input "FIKTK"
type input "CNSGH"
type input "14.04.2025 09:16"
type input "[DATE]"
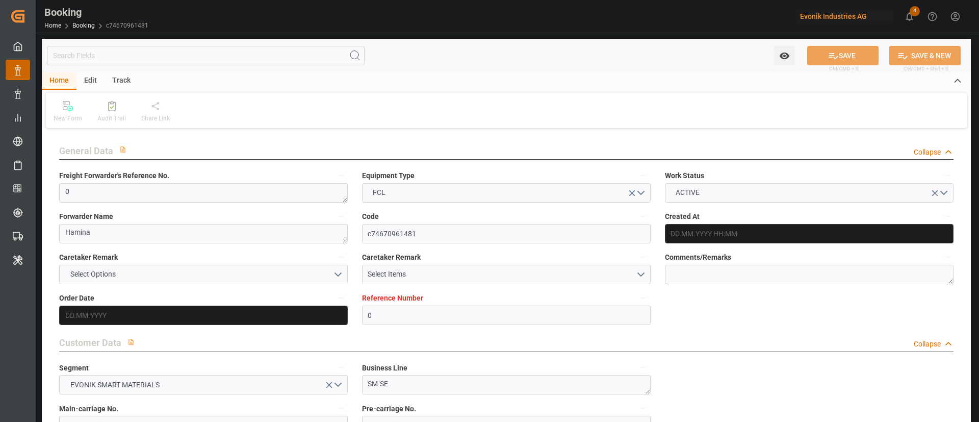
type input "02.07.2025"
type input "23.04.2025"
type input "23.04.2025 00:00"
type input "08.05.2025 00:00"
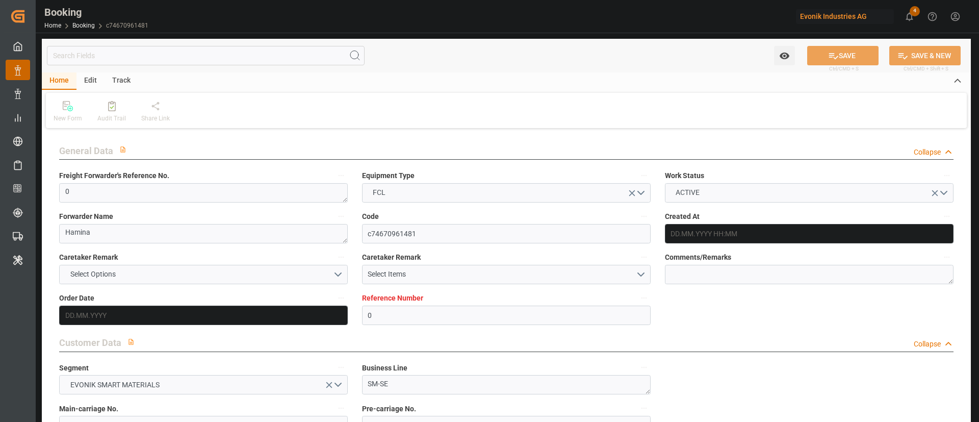
type input "30.06.2025 00:00"
type input "20.05.2025"
type input "11.09.2025 06:32"
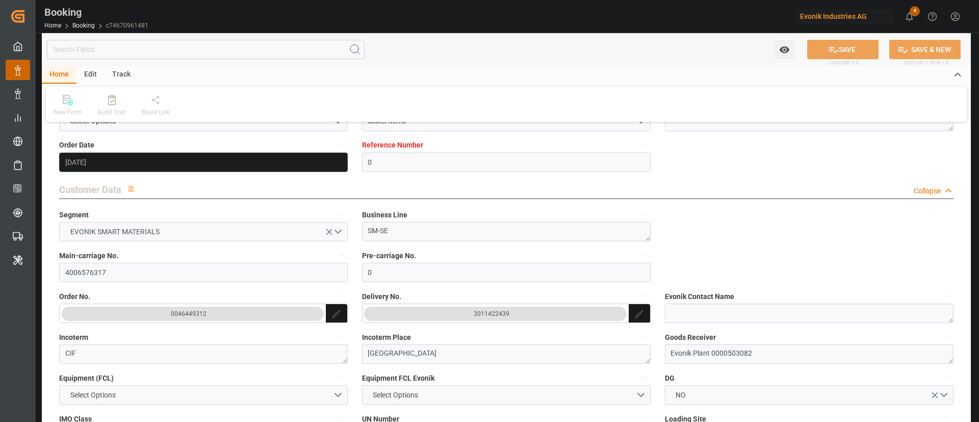
scroll to position [230, 0]
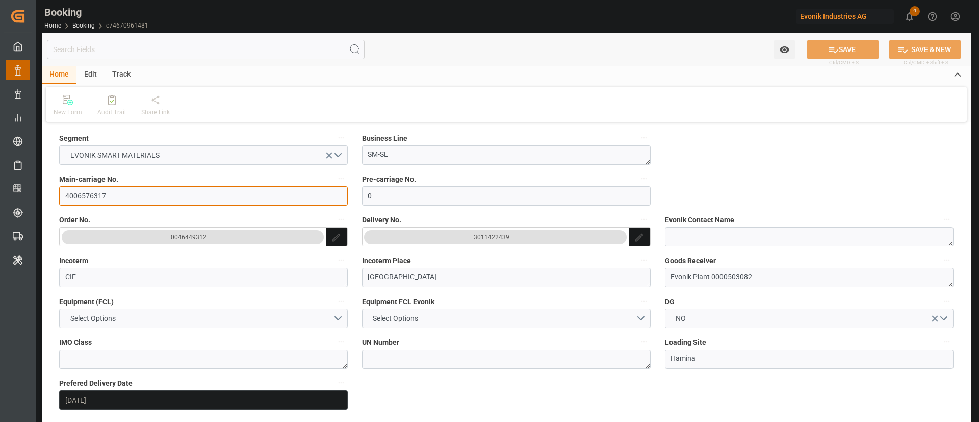
click at [126, 199] on input "4006576317" at bounding box center [203, 195] width 289 height 19
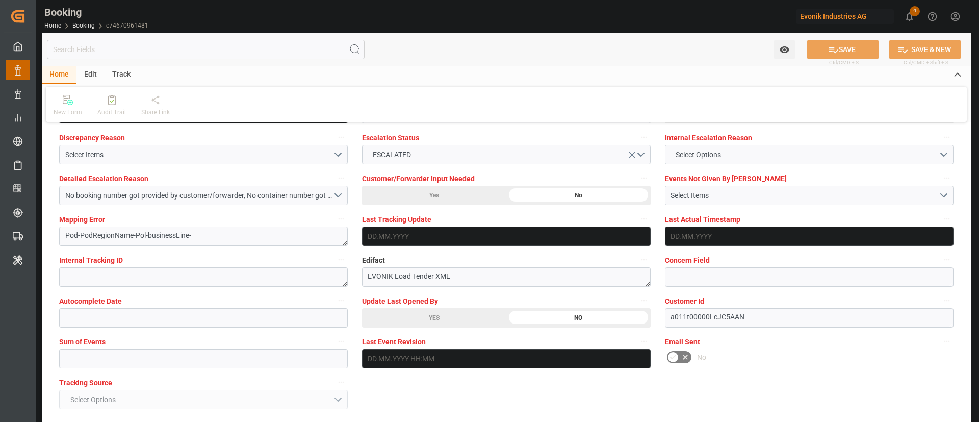
scroll to position [1989, 0]
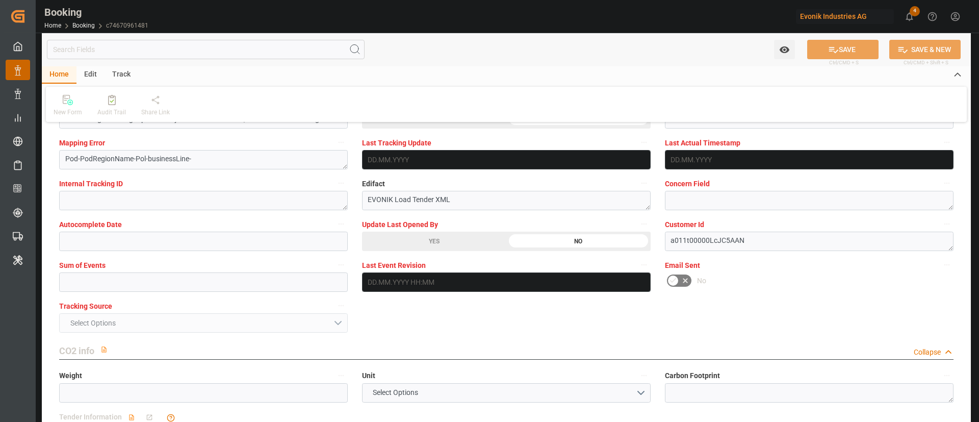
click at [429, 242] on div "YES" at bounding box center [434, 241] width 144 height 19
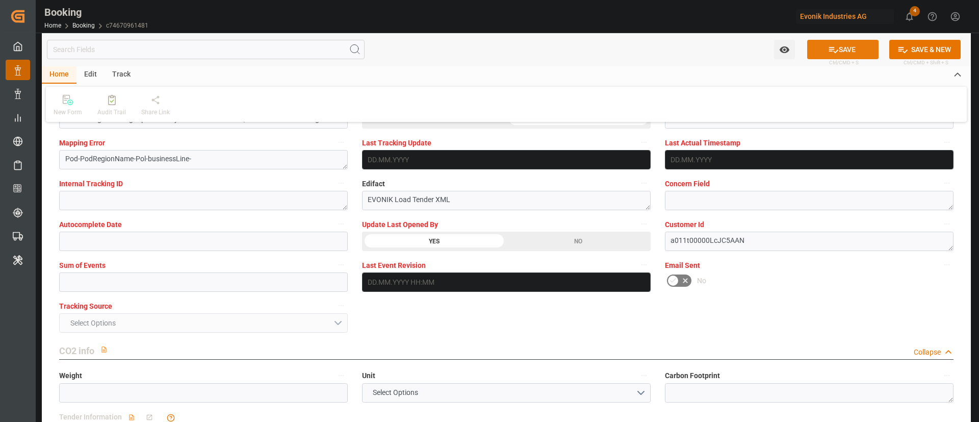
drag, startPoint x: 850, startPoint y: 52, endPoint x: 414, endPoint y: 5, distance: 438.0
click at [849, 52] on button "SAVE" at bounding box center [842, 49] width 71 height 19
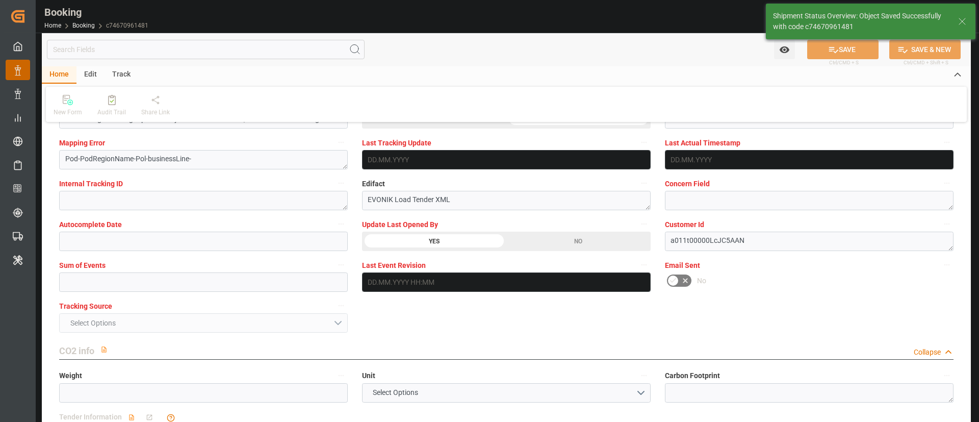
type textarea "Kiran Hari"
type input "12.09.2025 04:54"
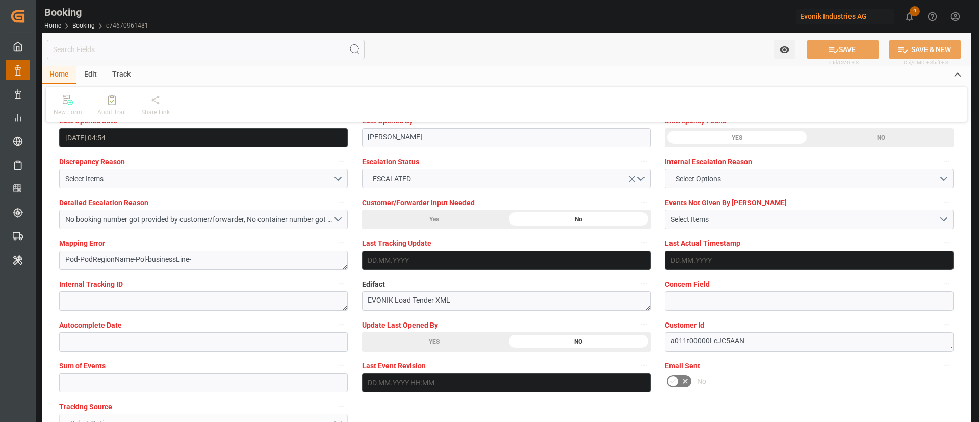
scroll to position [1913, 0]
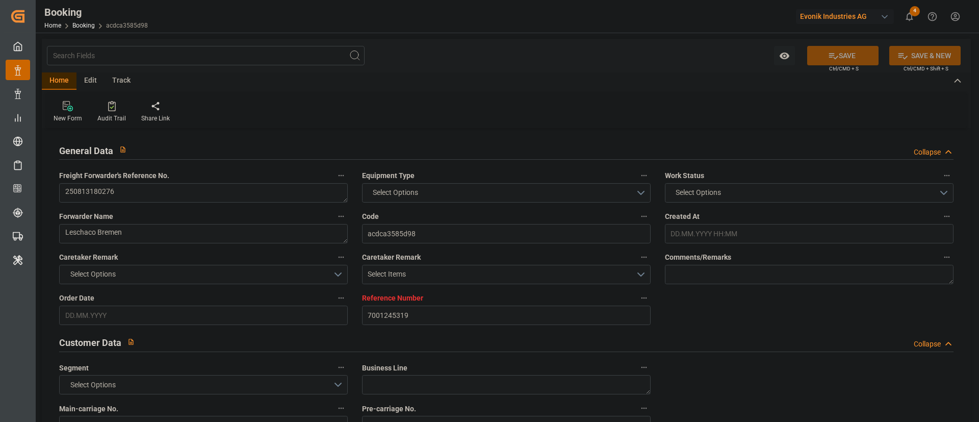
type input "7001245319"
type input "9403619"
type input "EUNWC"
type input "USCHS"
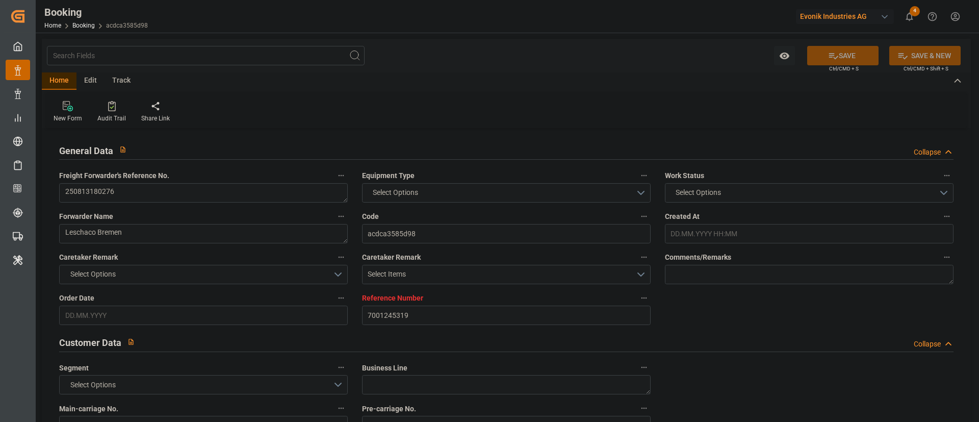
type input "13.08.2025 11:32"
type input "[DATE]"
type input "10.09.2025 00:00"
type input "22.09.2025 00:00"
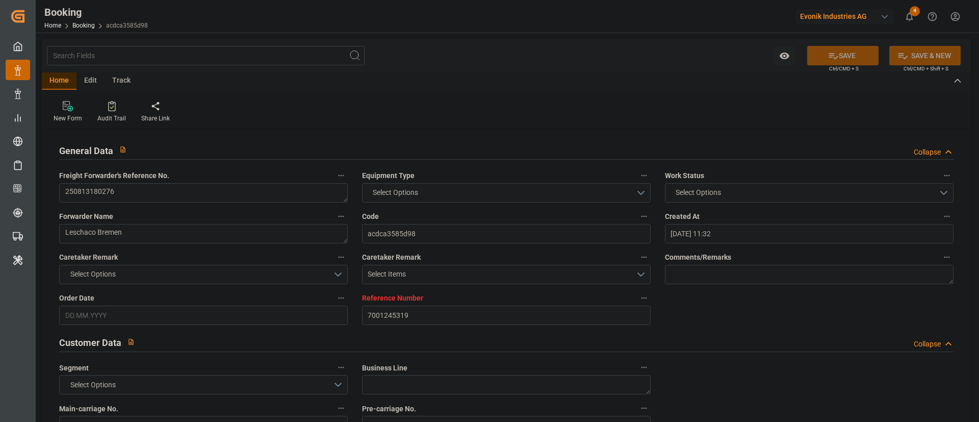
type input "22.09.2025 00:00"
type input "11.09.2025 05:44"
click at [203, 190] on textarea "250813180276" at bounding box center [203, 192] width 289 height 19
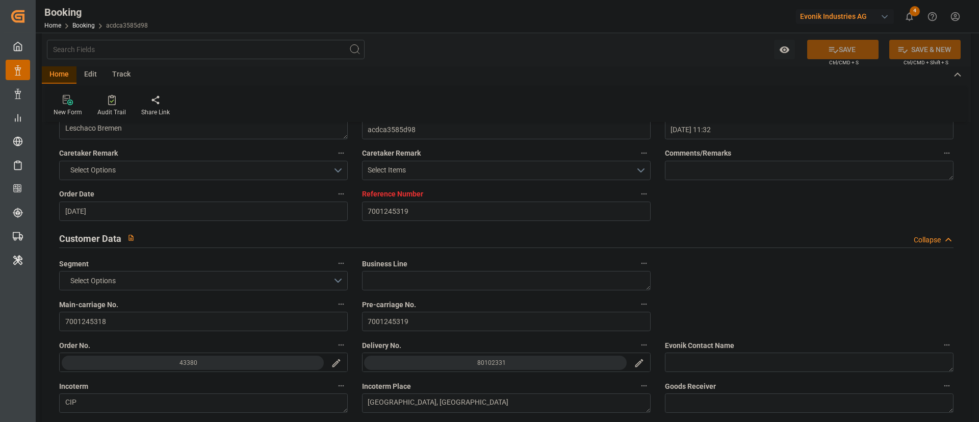
scroll to position [153, 0]
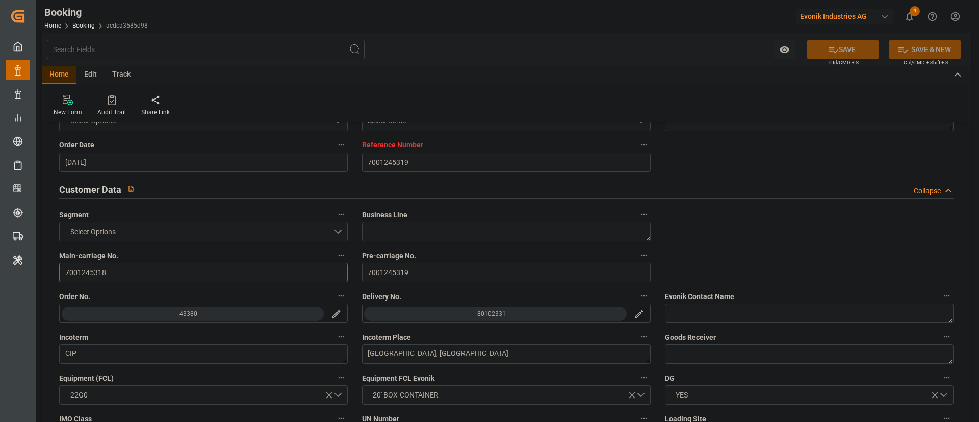
drag, startPoint x: 124, startPoint y: 262, endPoint x: 42, endPoint y: 286, distance: 85.4
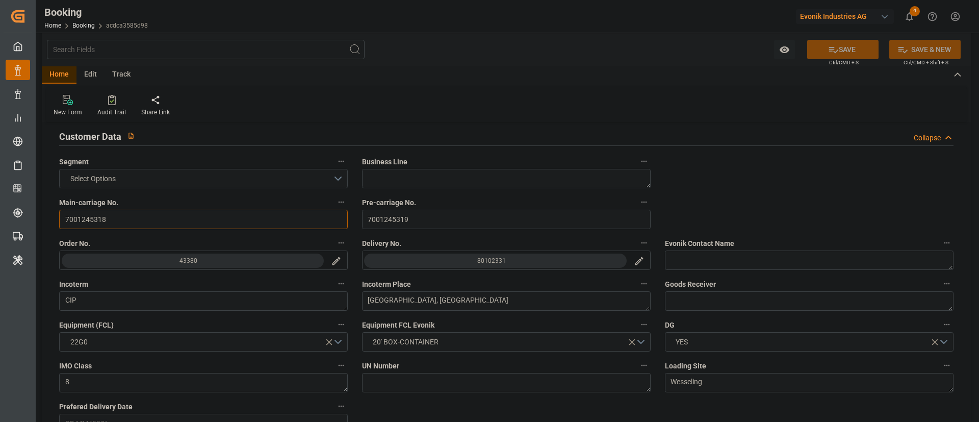
scroll to position [230, 0]
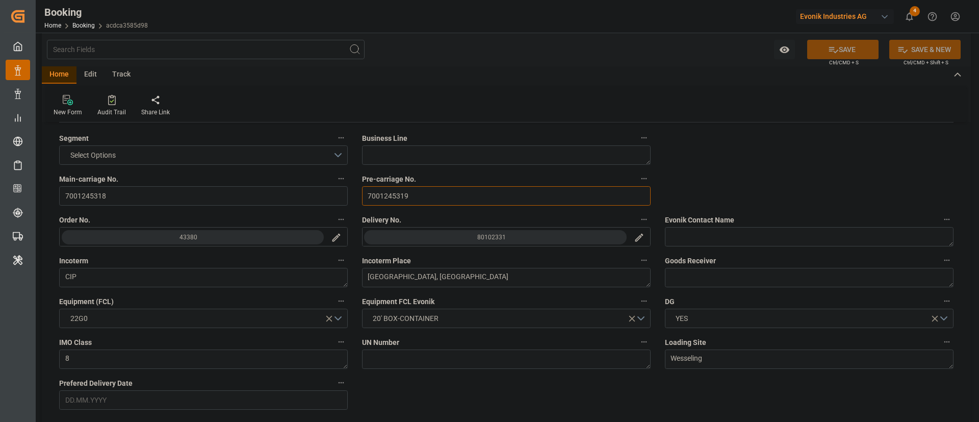
click at [422, 196] on input "7001245319" at bounding box center [506, 195] width 289 height 19
click at [500, 241] on div "80102331" at bounding box center [491, 237] width 29 height 10
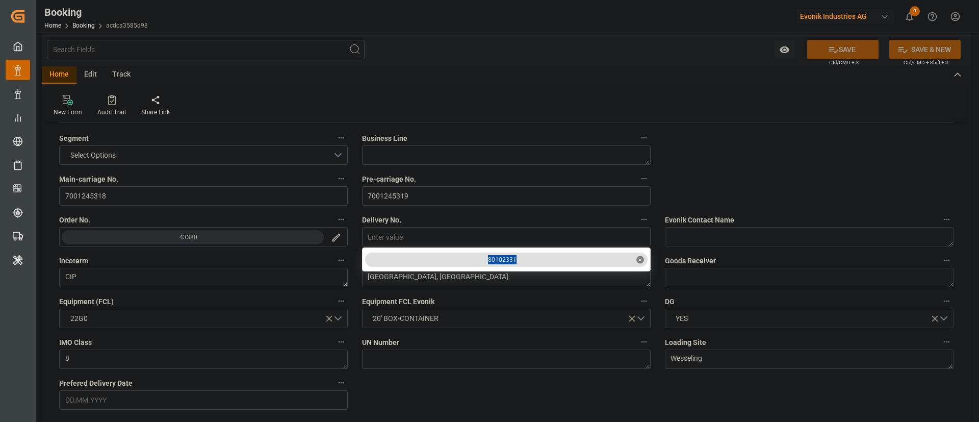
drag, startPoint x: 523, startPoint y: 254, endPoint x: 480, endPoint y: 266, distance: 44.4
copy div "80102331"
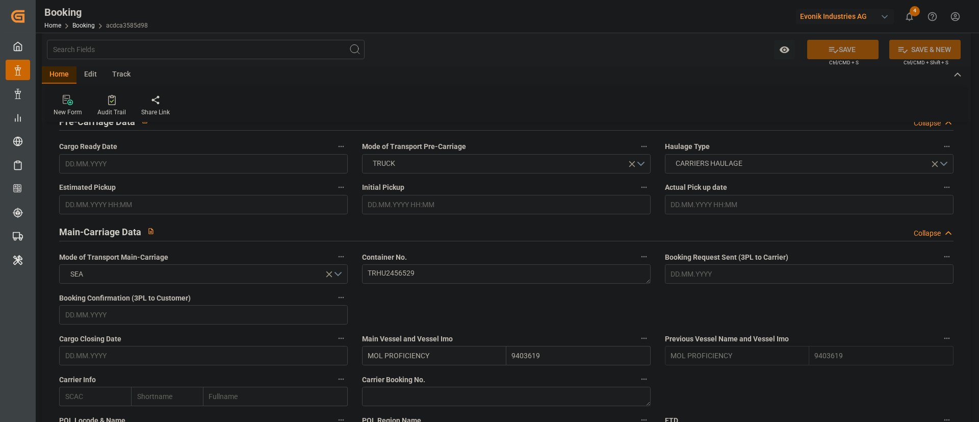
scroll to position [612, 0]
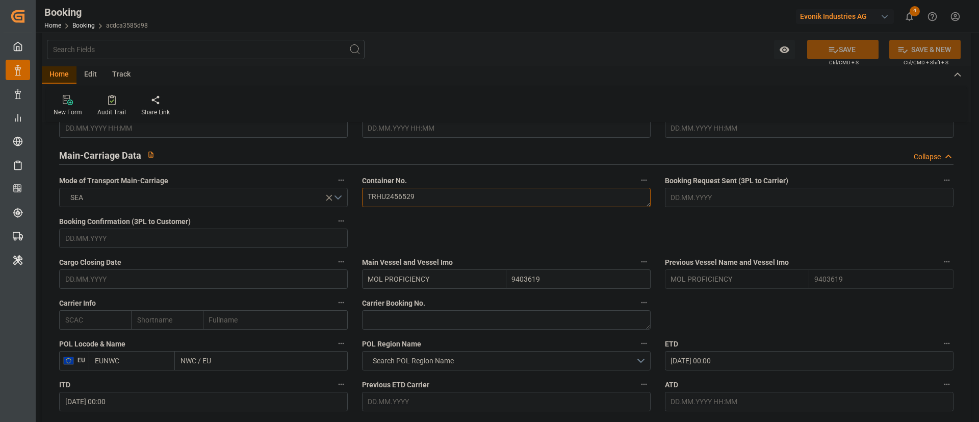
drag, startPoint x: 431, startPoint y: 194, endPoint x: 330, endPoint y: 205, distance: 102.1
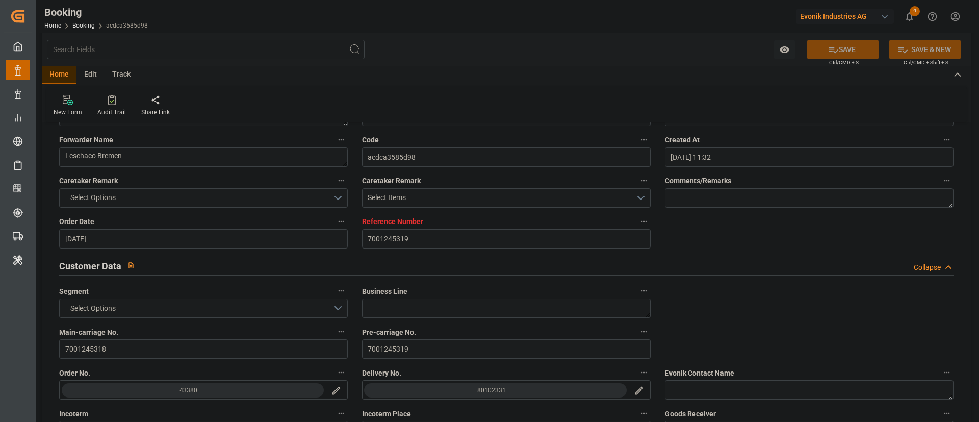
scroll to position [0, 0]
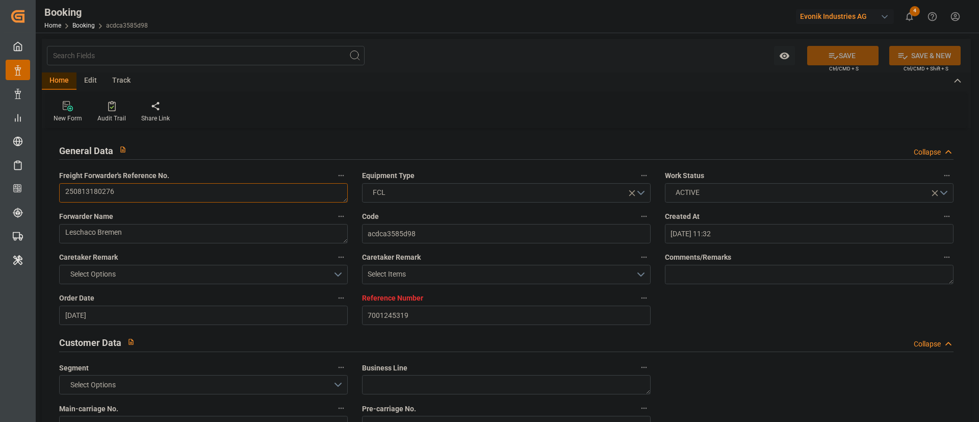
click at [121, 191] on textarea "250813180276" at bounding box center [203, 192] width 289 height 19
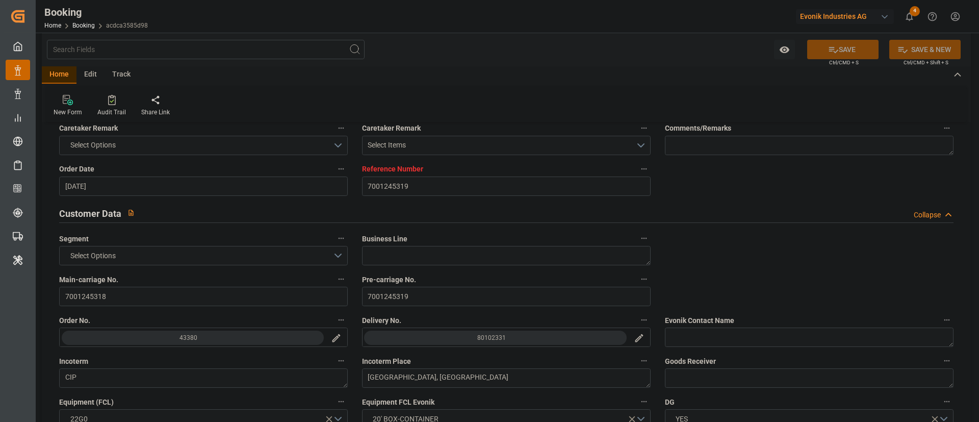
scroll to position [153, 0]
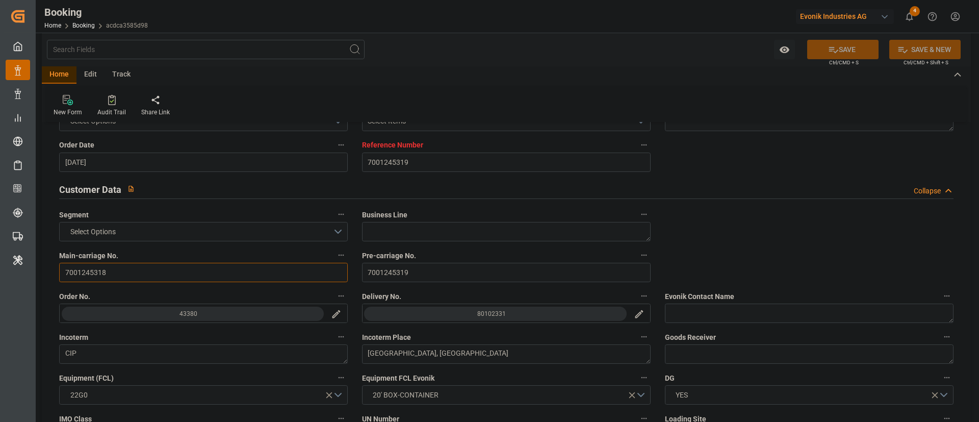
click at [125, 274] on input "7001245318" at bounding box center [203, 272] width 289 height 19
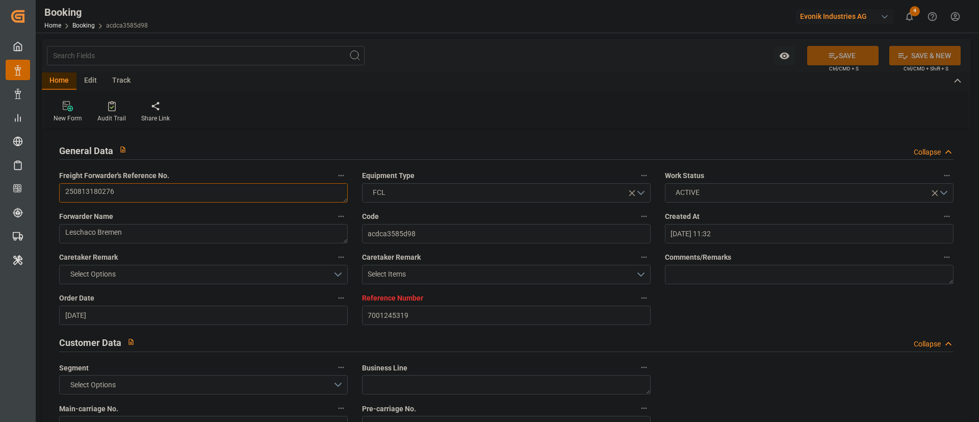
drag, startPoint x: 144, startPoint y: 198, endPoint x: 48, endPoint y: 211, distance: 96.7
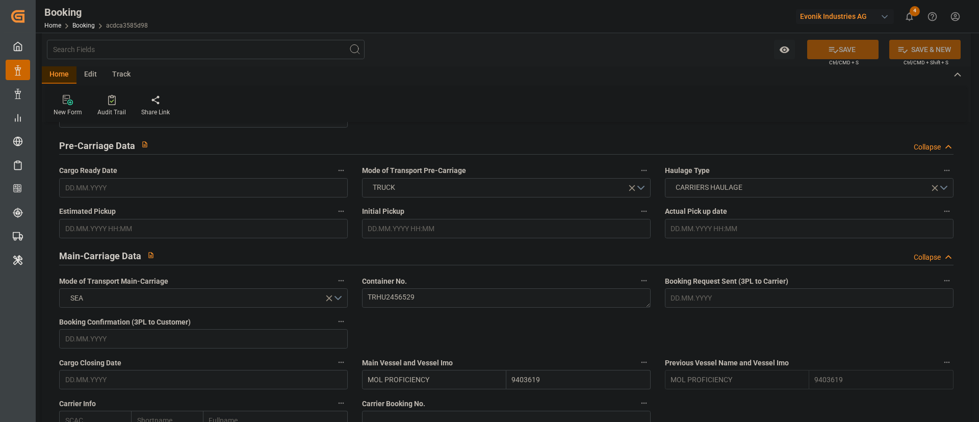
scroll to position [536, 0]
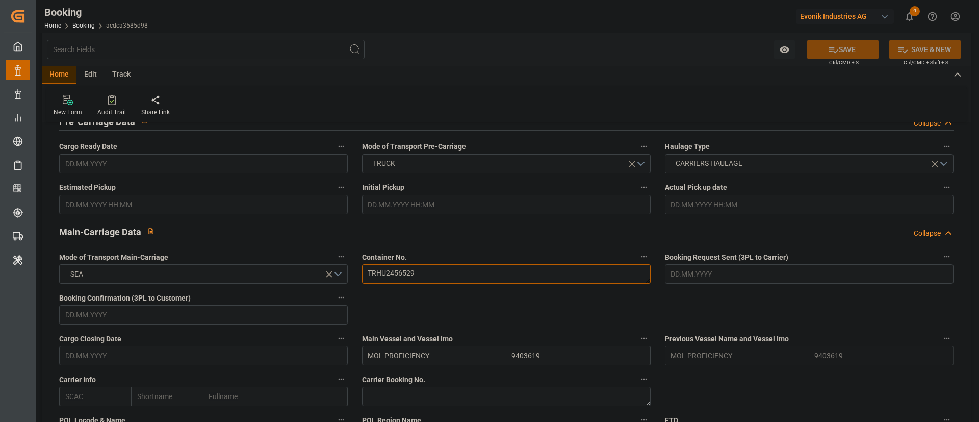
drag, startPoint x: 427, startPoint y: 277, endPoint x: 341, endPoint y: 290, distance: 86.6
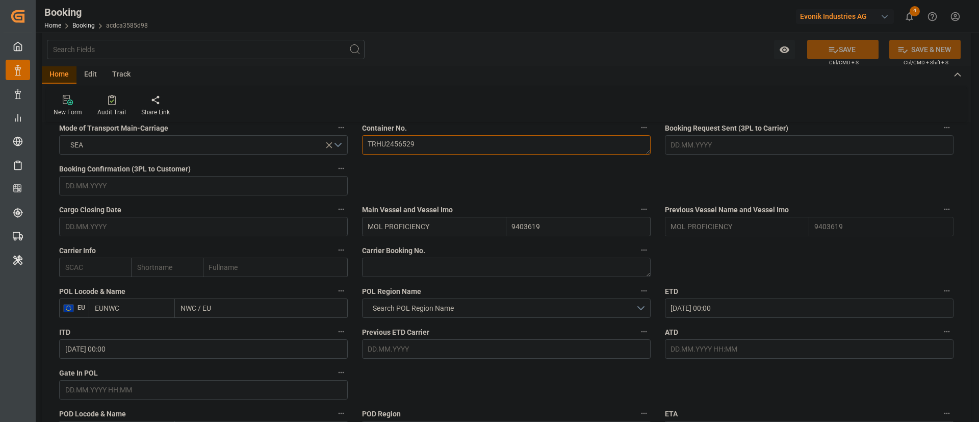
scroll to position [689, 0]
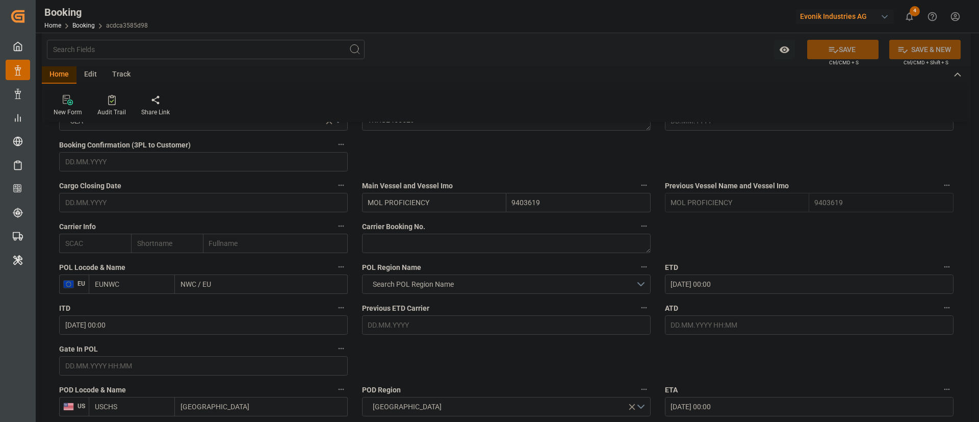
click at [277, 242] on input "text" at bounding box center [275, 243] width 144 height 19
type input "oney"
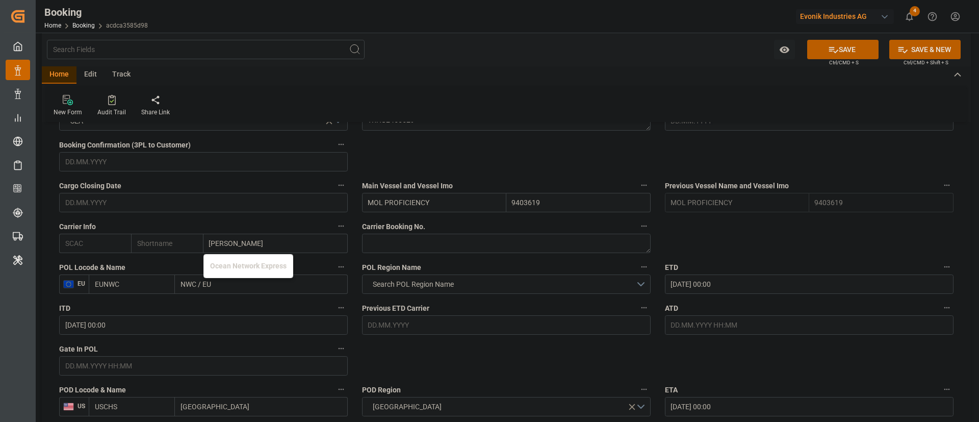
drag, startPoint x: 250, startPoint y: 272, endPoint x: 491, endPoint y: 261, distance: 241.5
click at [240, 262] on b "Ocean Network Express" at bounding box center [248, 266] width 77 height 8
type input "ONEY"
type input "ONE"
type input "Ocean Network Express"
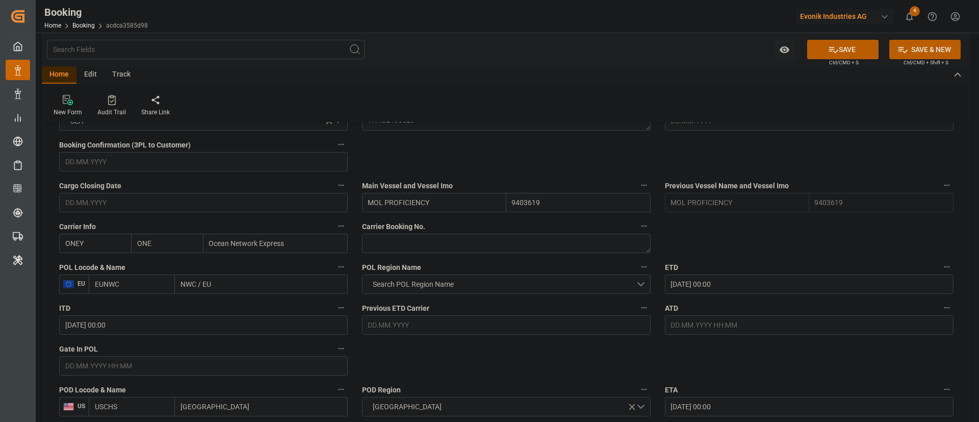
drag, startPoint x: 239, startPoint y: 284, endPoint x: 158, endPoint y: 293, distance: 81.7
click at [158, 293] on div "EUNWC NWC / EU" at bounding box center [218, 283] width 259 height 19
paste input "ANTWERP,"
type input "ANTWERP,"
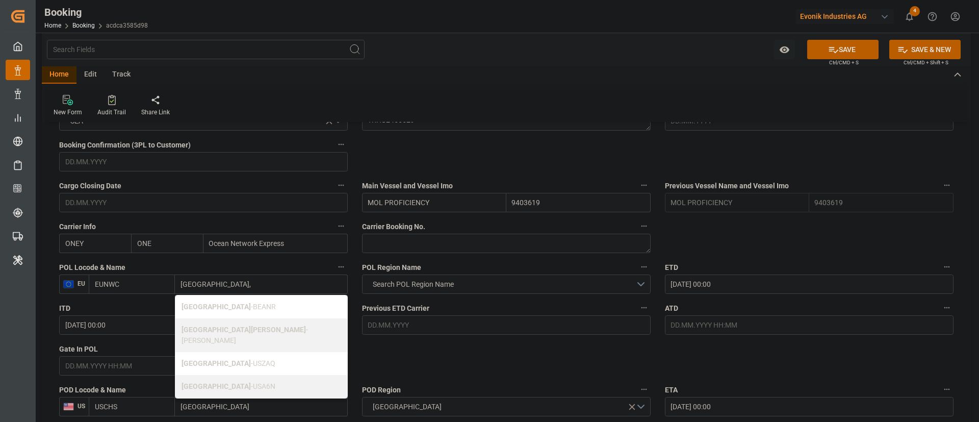
click at [215, 304] on span "Antwerp - BEANR" at bounding box center [229, 306] width 94 height 8
type input "BEANR"
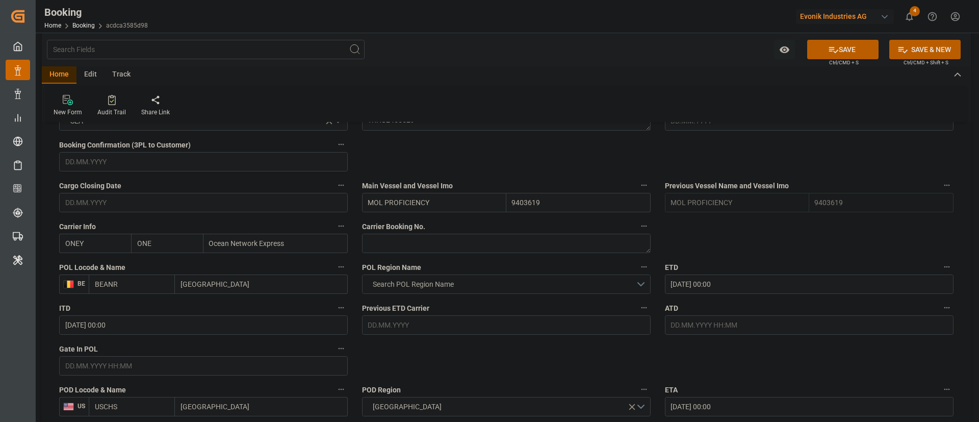
type input "Antwerp"
click at [434, 275] on button "Search POL Region Name" at bounding box center [506, 283] width 289 height 19
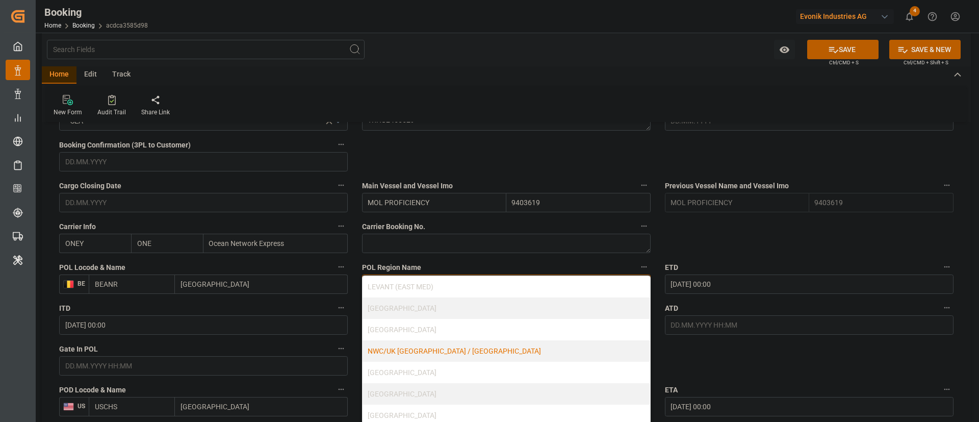
scroll to position [218, 0]
click at [451, 351] on div "NWC/UK NORTH WEST CONTINENT / UK" at bounding box center [507, 347] width 288 height 21
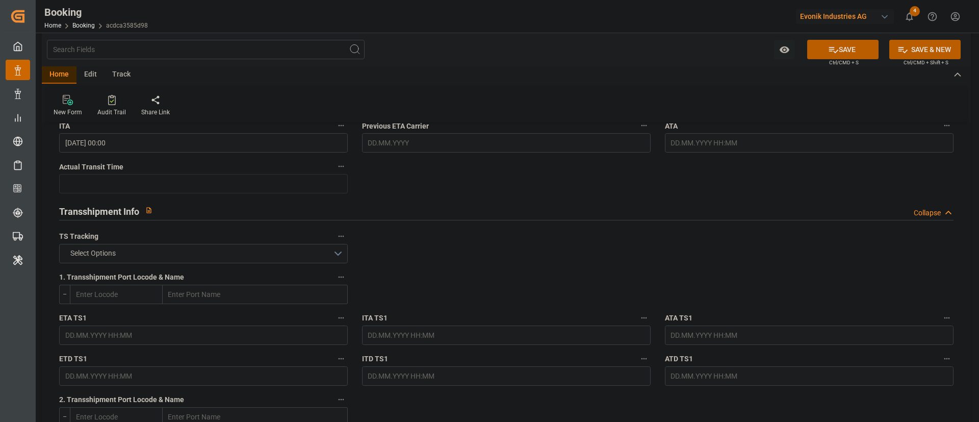
scroll to position [995, 0]
click at [139, 252] on button "Select Options" at bounding box center [203, 251] width 289 height 19
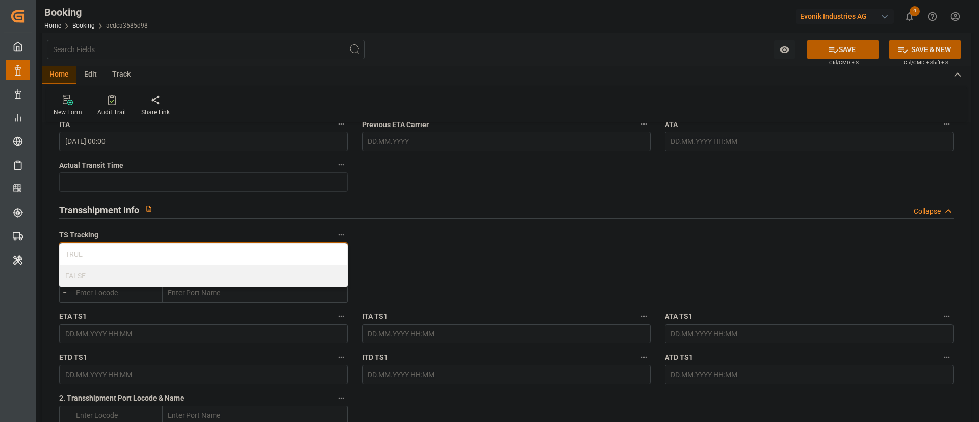
click at [121, 277] on div "FALSE" at bounding box center [204, 275] width 288 height 21
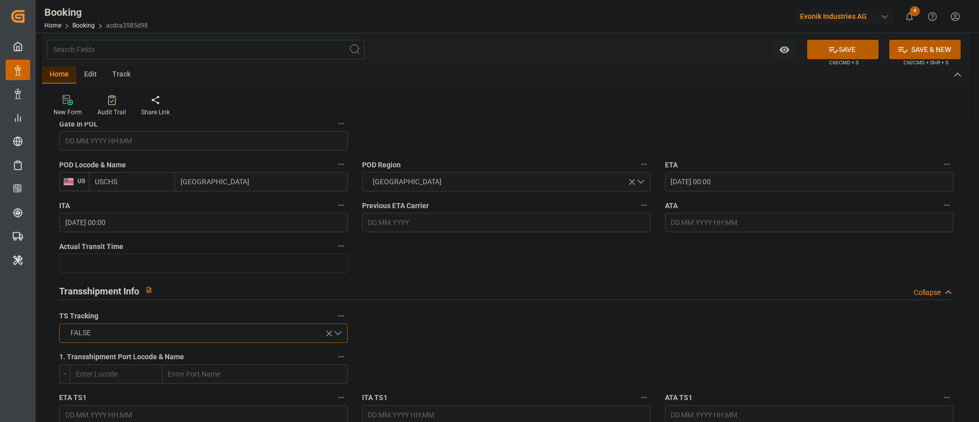
scroll to position [765, 0]
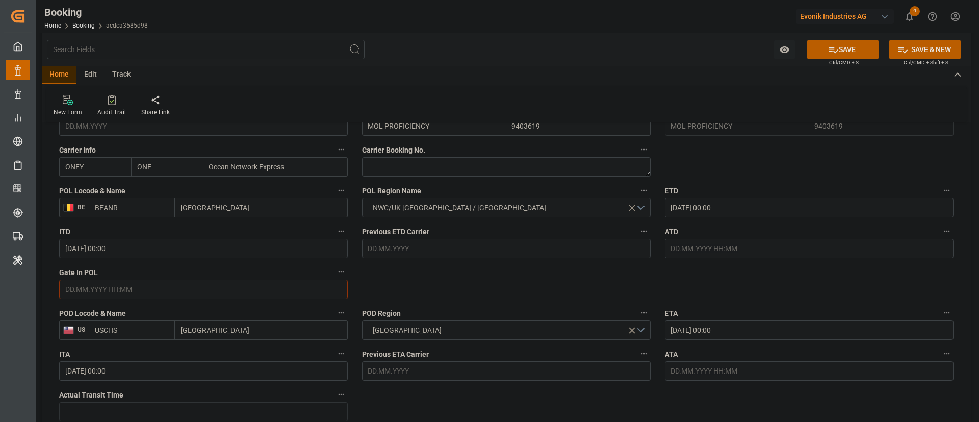
click at [115, 293] on input "text" at bounding box center [203, 288] width 289 height 19
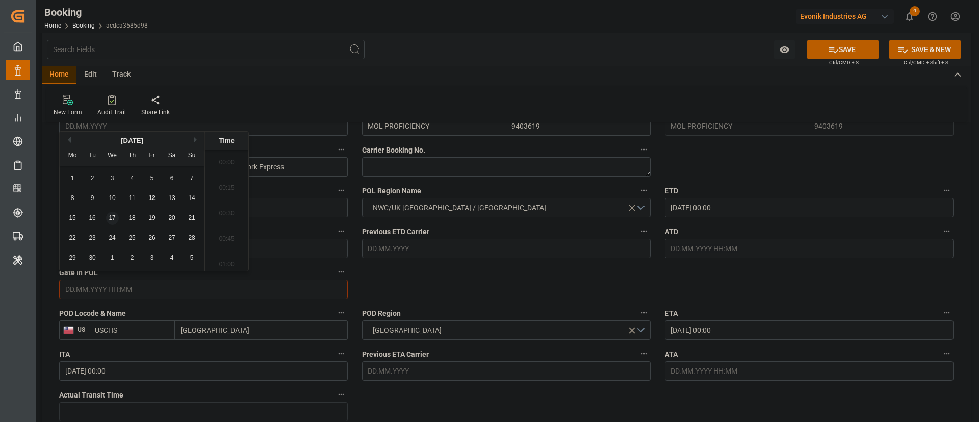
scroll to position [1024, 0]
click at [129, 178] on div "4" at bounding box center [132, 178] width 13 height 12
type input "04.09.2025 00:00"
click at [795, 246] on input "text" at bounding box center [809, 248] width 289 height 19
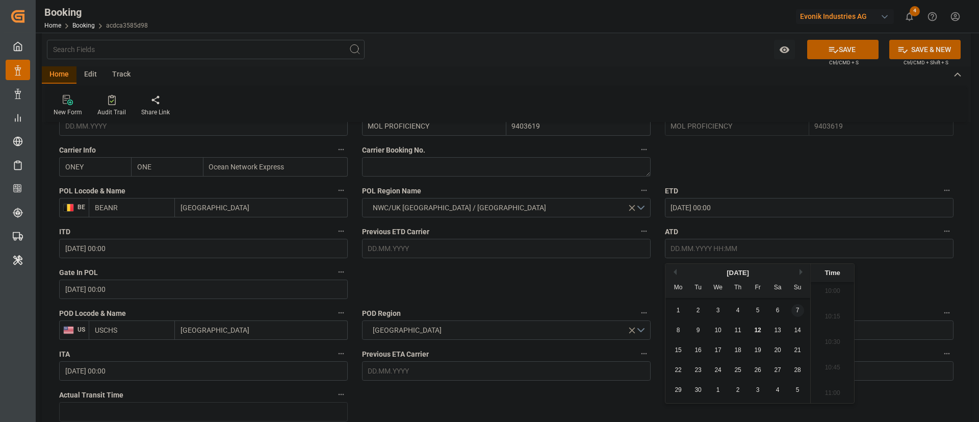
click at [797, 309] on span "7" at bounding box center [798, 310] width 4 height 7
type input "07.09.2025 00:00"
